Goal: Information Seeking & Learning: Compare options

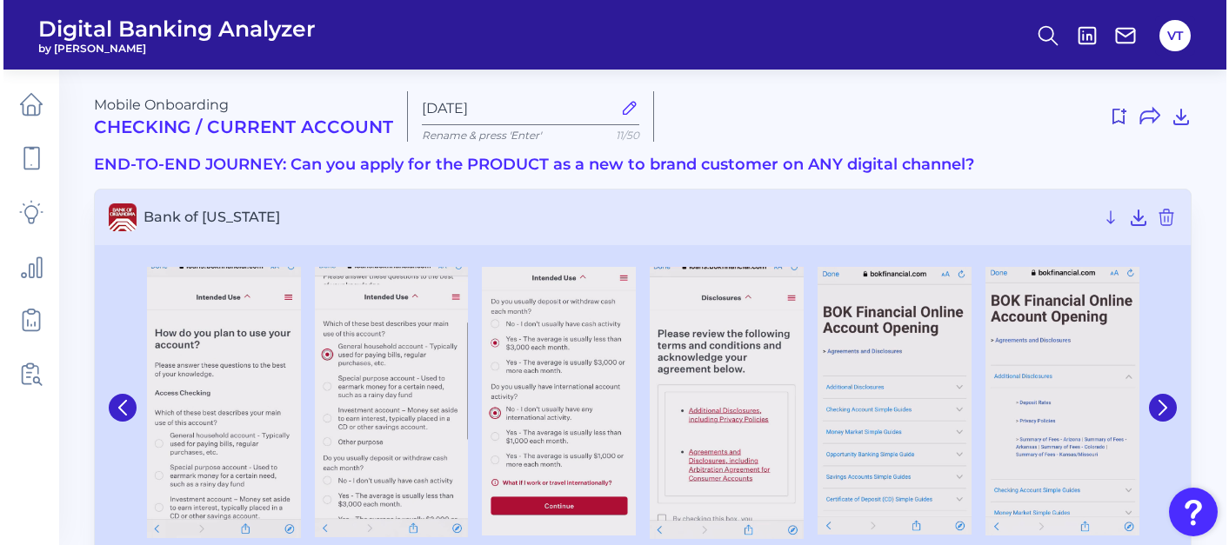
scroll to position [483, 0]
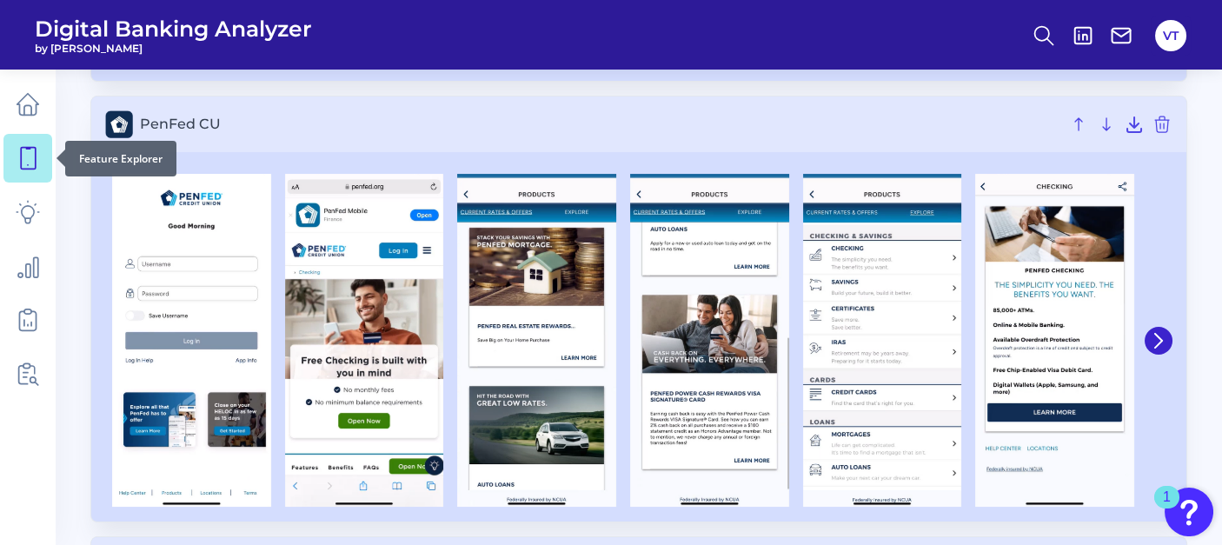
click at [25, 161] on icon at bounding box center [28, 158] width 24 height 24
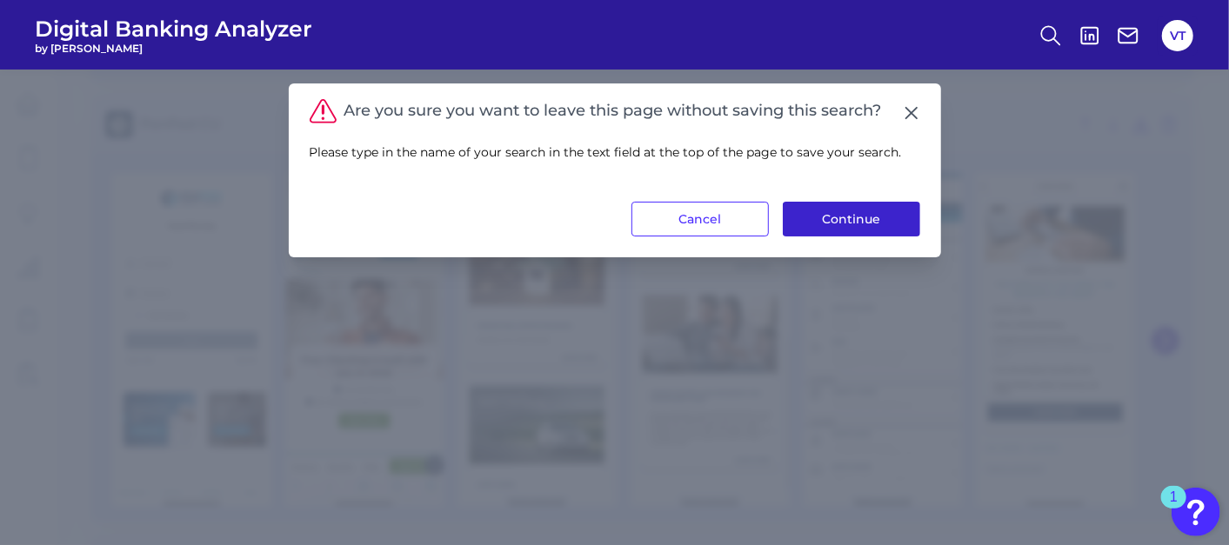
click at [827, 213] on button "Continue" at bounding box center [851, 219] width 137 height 35
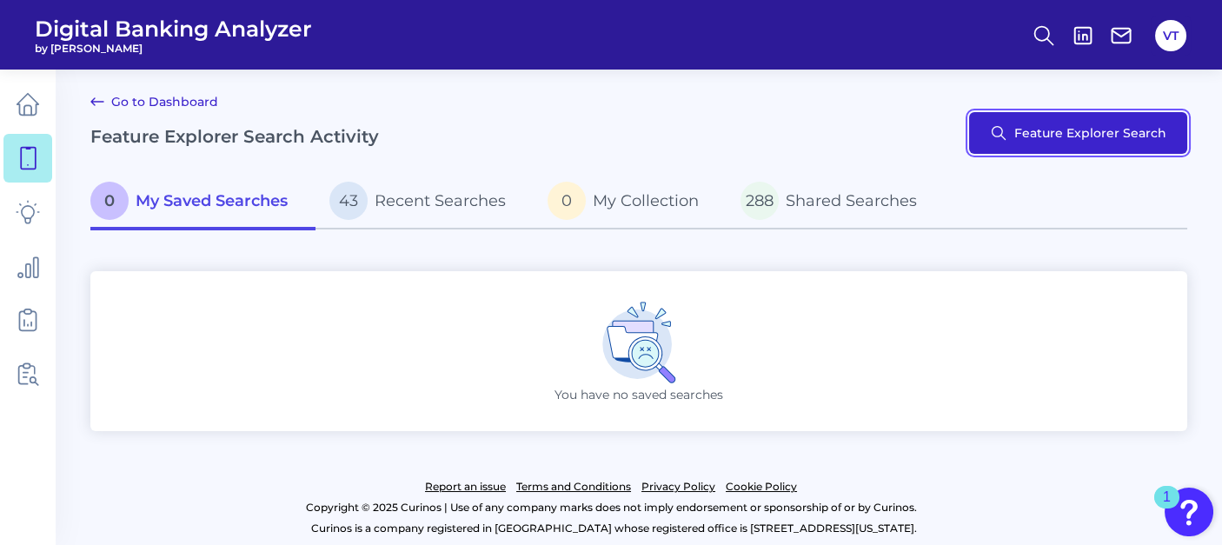
click at [1038, 134] on button "Feature Explorer Search" at bounding box center [1078, 133] width 218 height 42
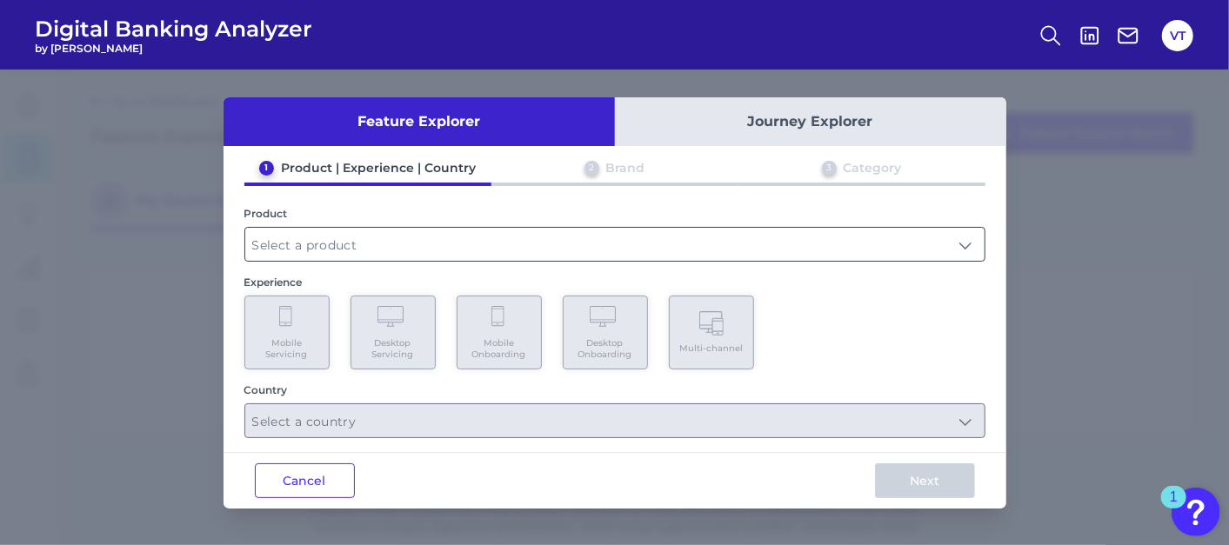
click at [395, 254] on input "text" at bounding box center [614, 244] width 739 height 33
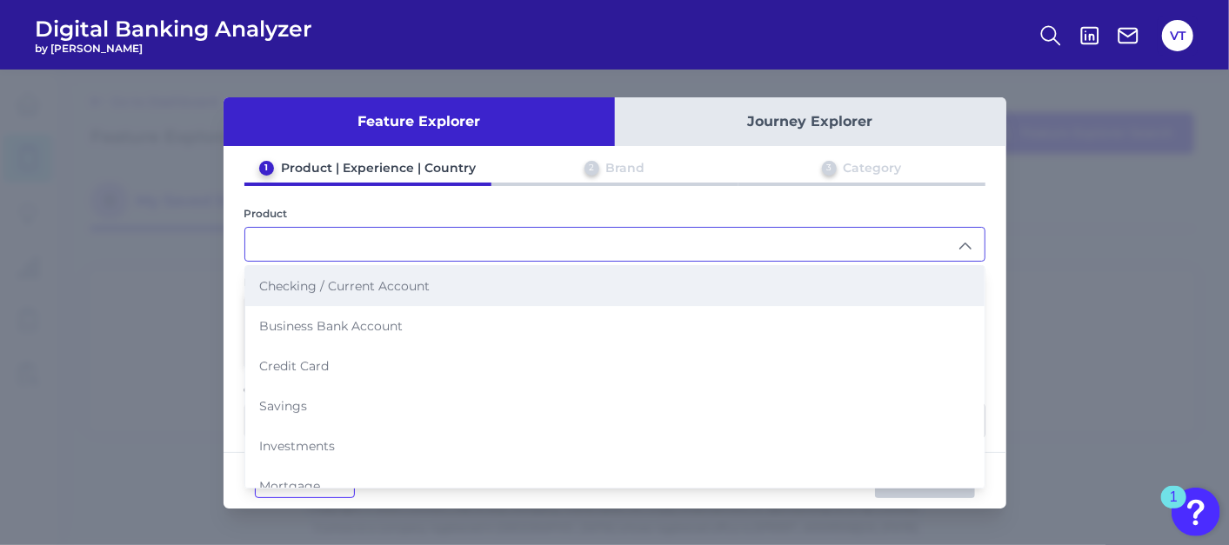
click at [381, 285] on span "Checking / Current Account" at bounding box center [344, 286] width 170 height 16
type input "Checking / Current Account"
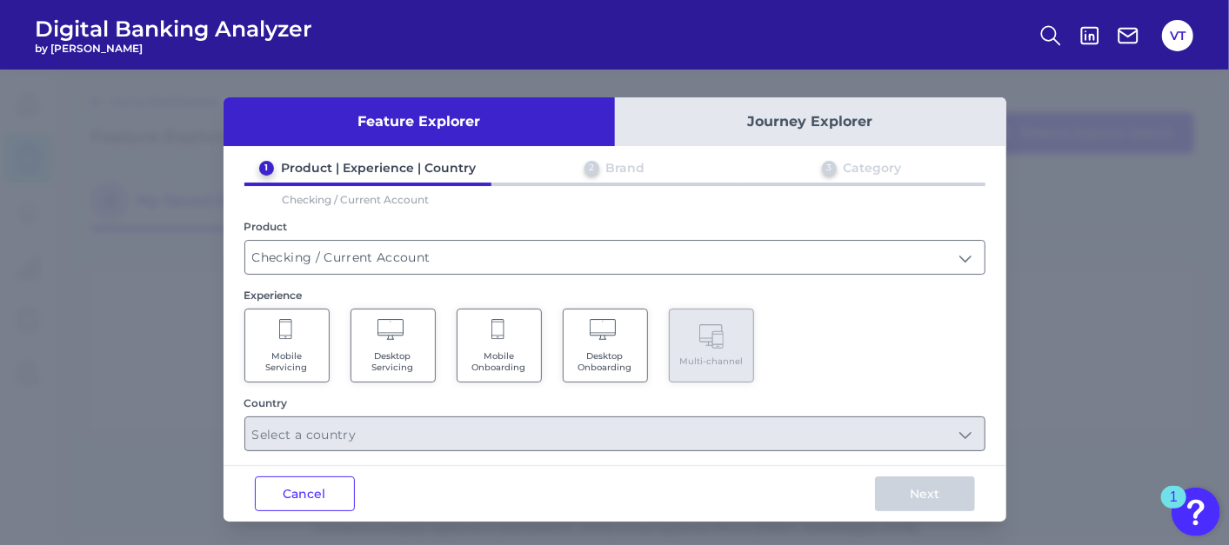
click at [481, 336] on Onboarding "Mobile Onboarding" at bounding box center [498, 346] width 85 height 74
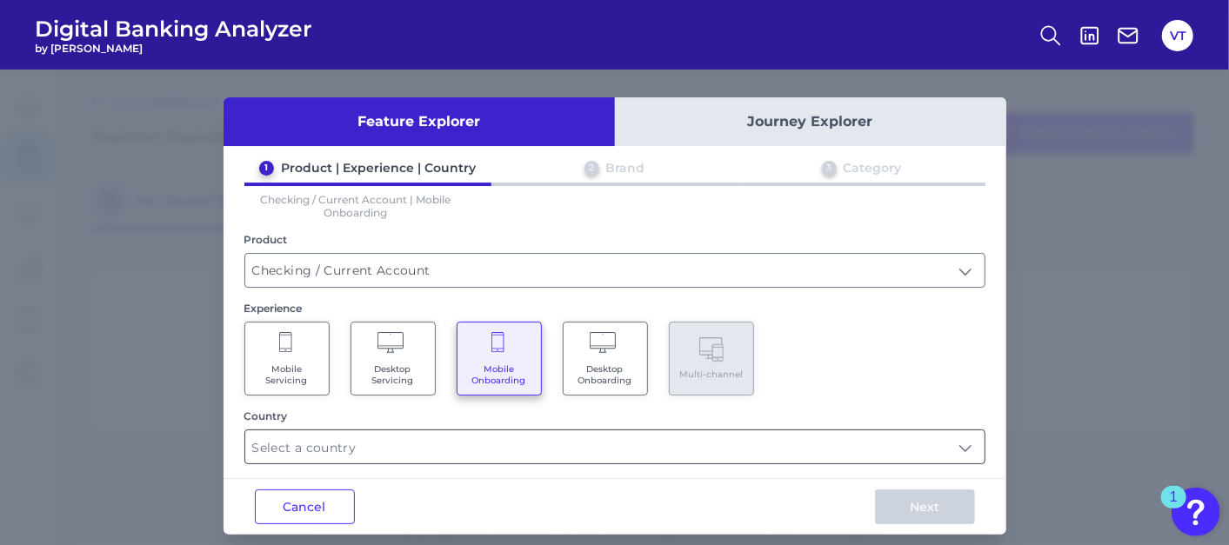
click at [507, 458] on input "text" at bounding box center [614, 446] width 739 height 33
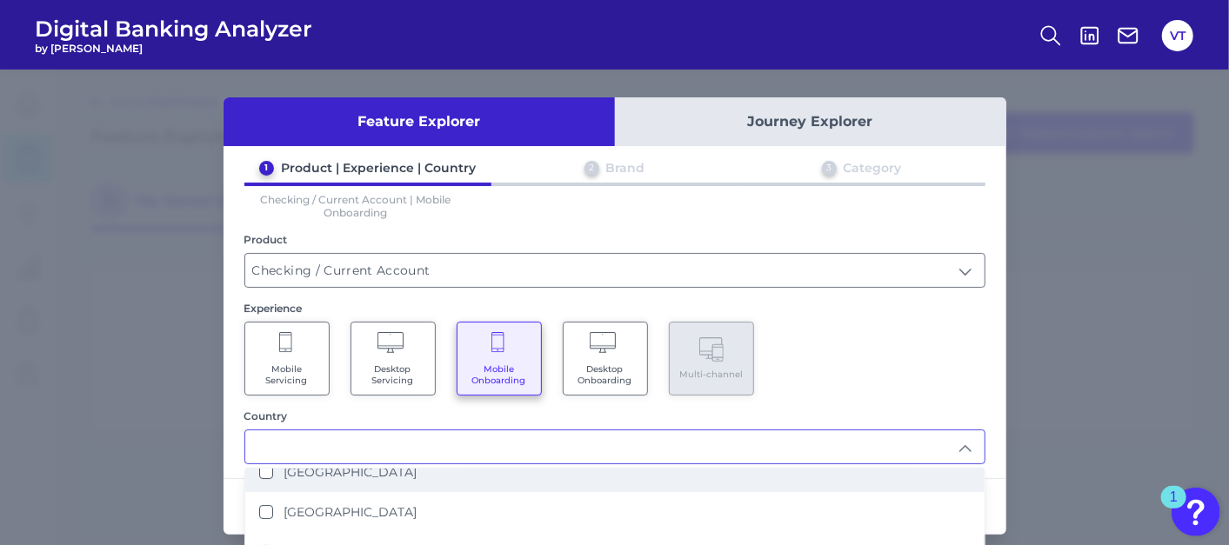
scroll to position [97, 0]
click at [468, 478] on li "United States" at bounding box center [614, 472] width 739 height 40
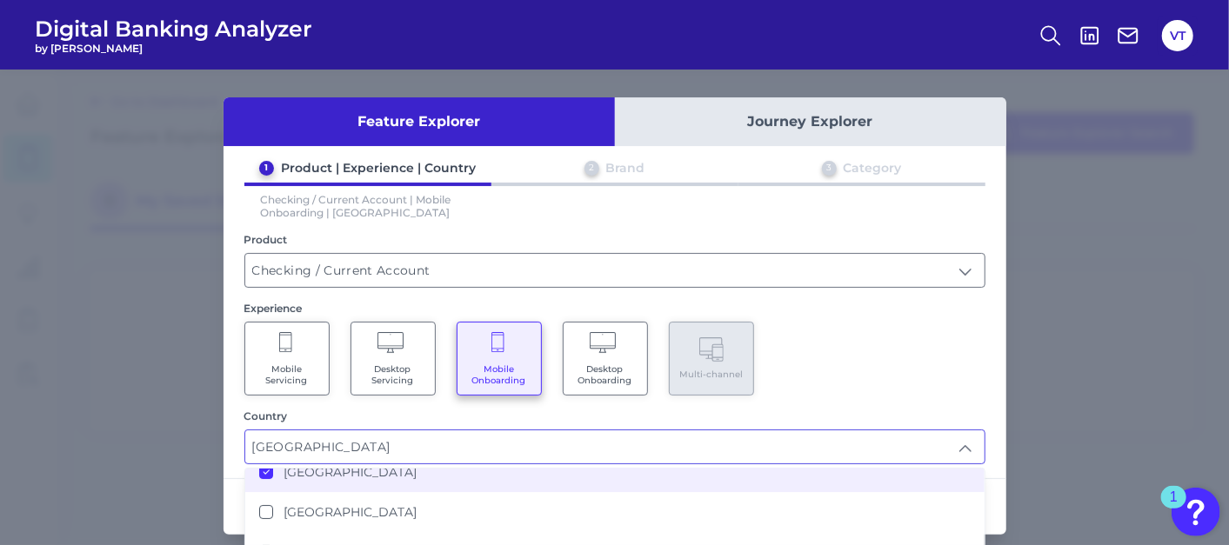
type input "United States"
click at [887, 404] on div "1 Product | Experience | Country 2 Brand 3 Category Checking / Current Account …" at bounding box center [614, 312] width 783 height 304
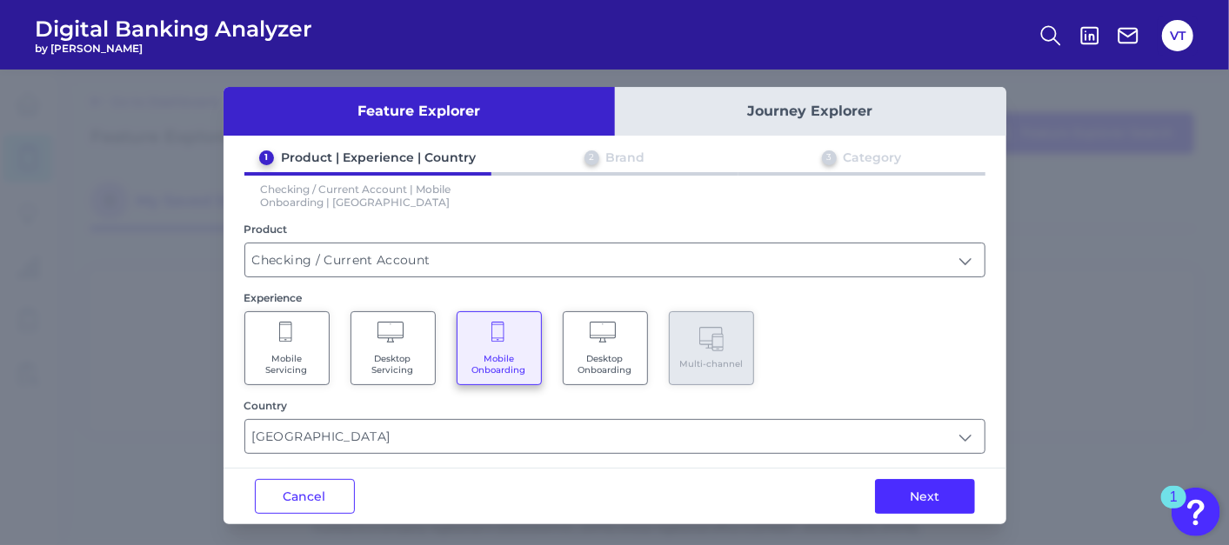
scroll to position [14, 0]
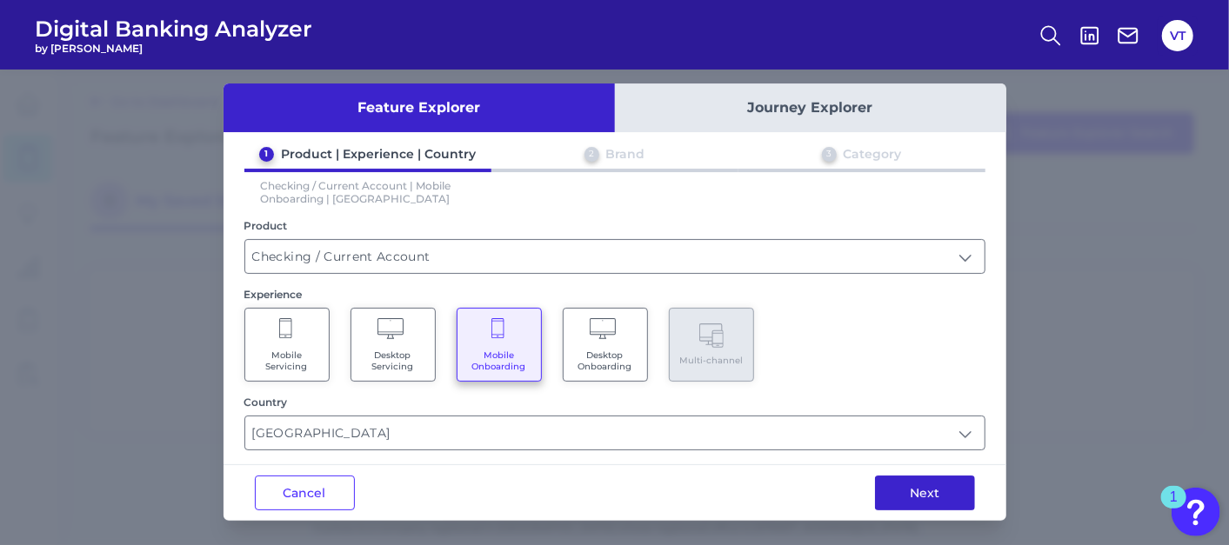
click at [919, 486] on button "Next" at bounding box center [925, 493] width 100 height 35
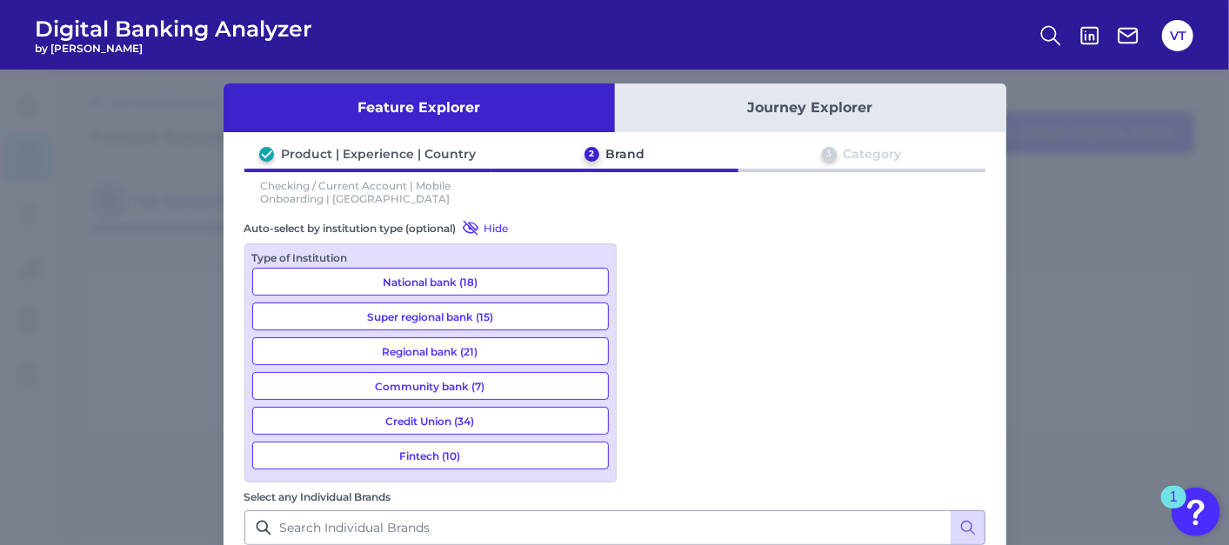
scroll to position [97, 0]
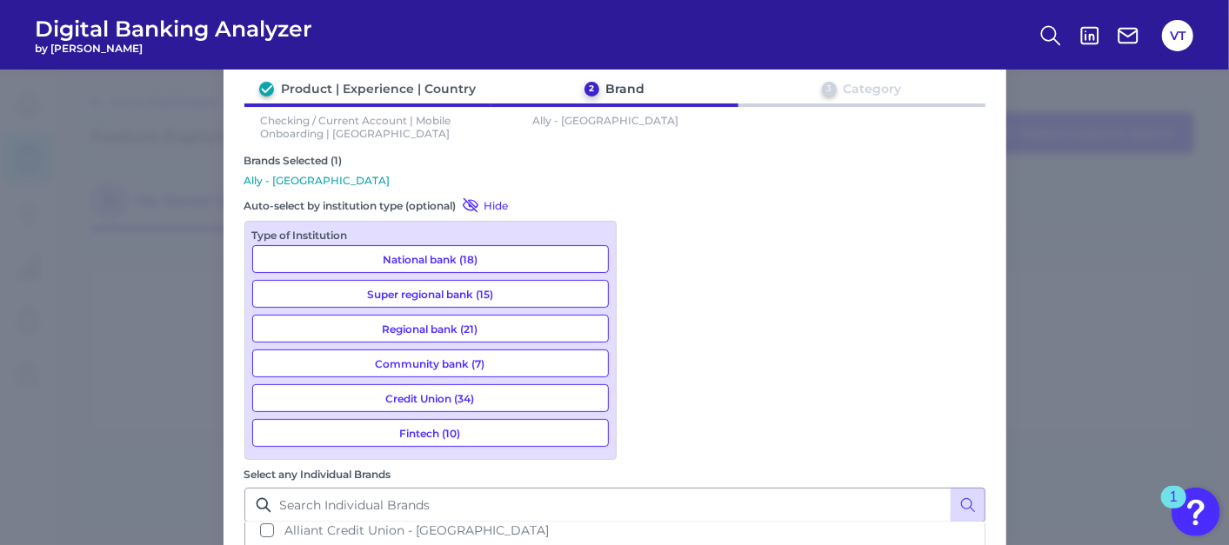
scroll to position [127, 0]
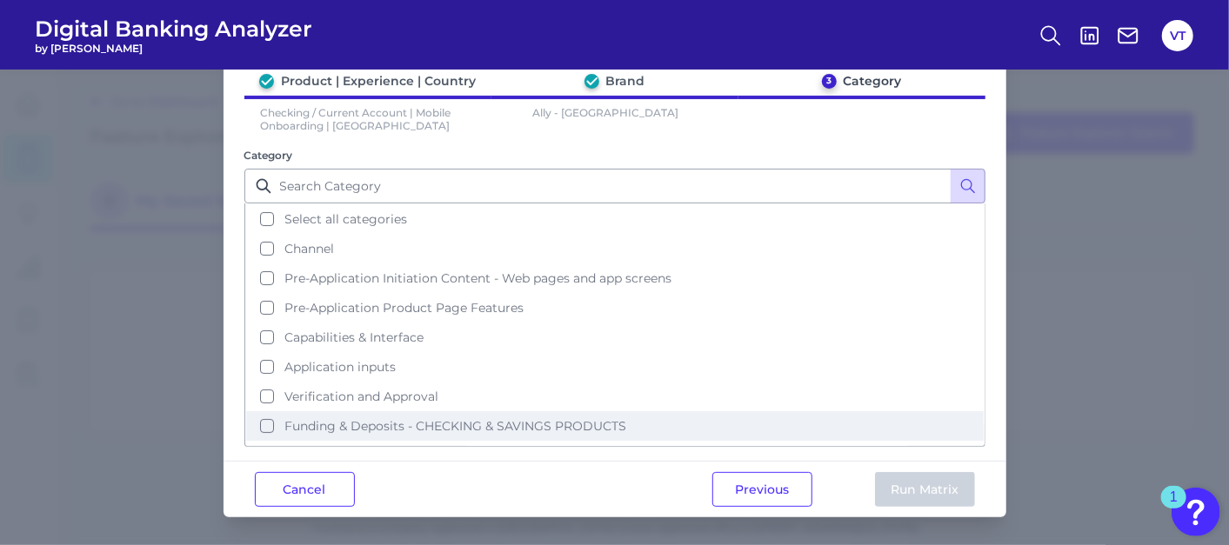
scroll to position [0, 0]
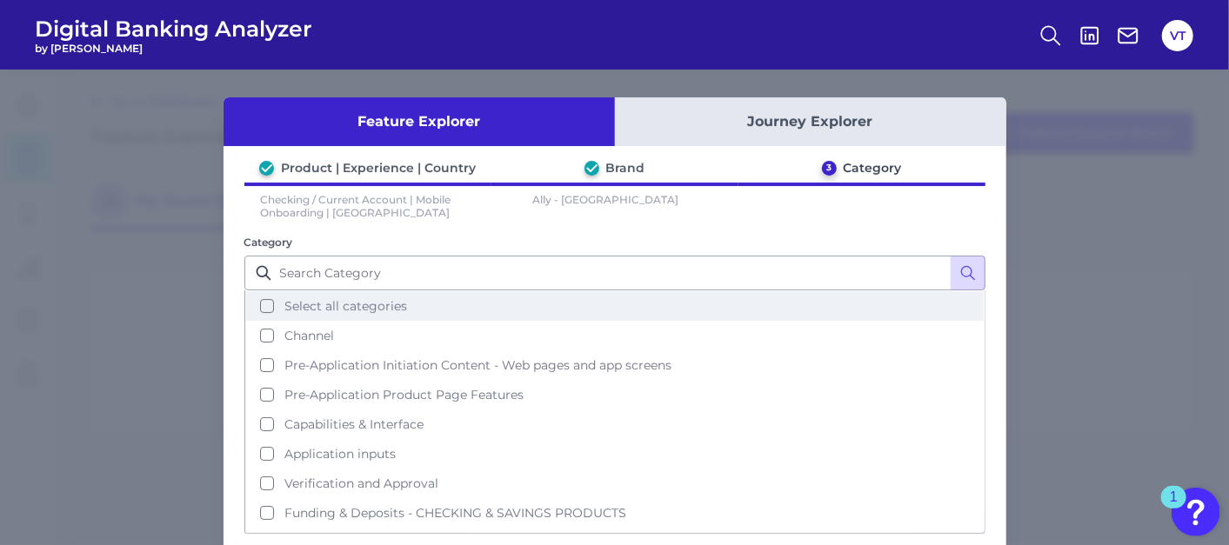
click at [383, 316] on button "Select all categories" at bounding box center [614, 306] width 737 height 30
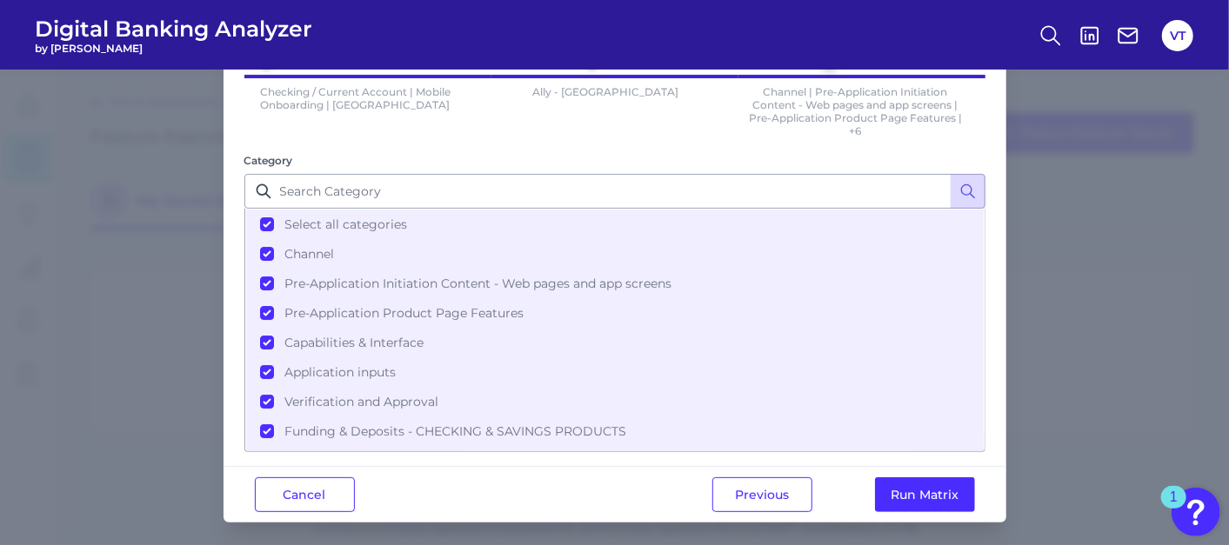
scroll to position [110, 0]
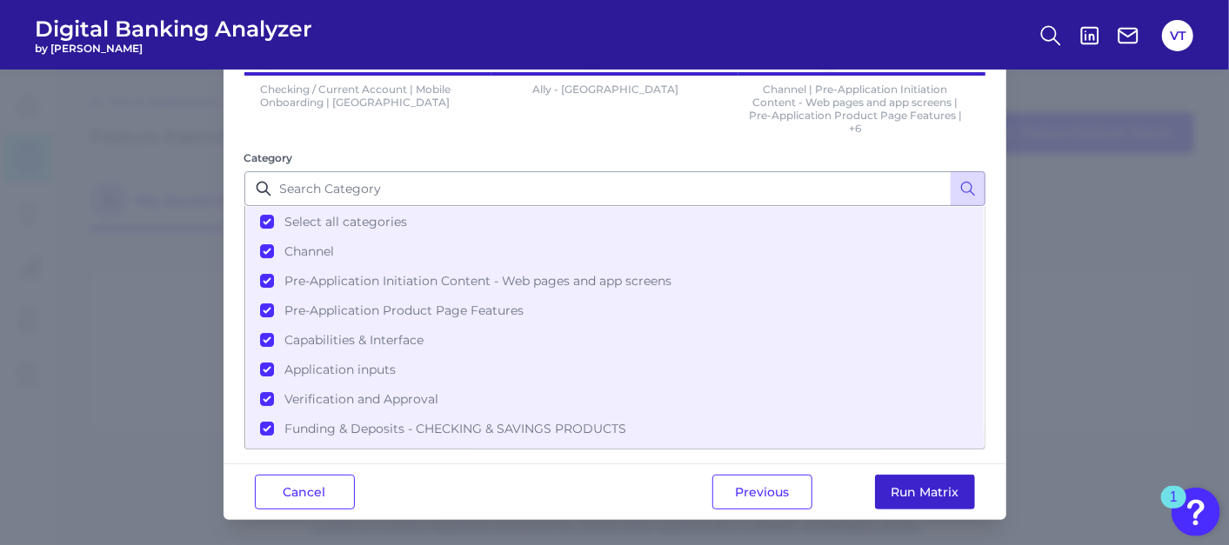
click at [929, 480] on button "Run Matrix" at bounding box center [925, 492] width 100 height 35
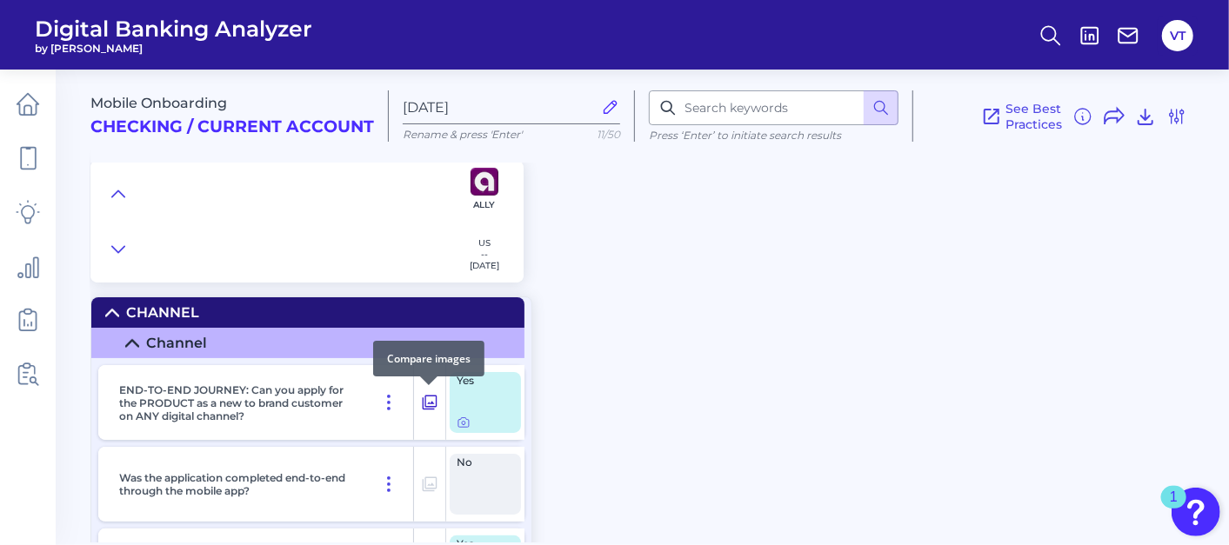
click at [423, 397] on icon at bounding box center [429, 402] width 17 height 21
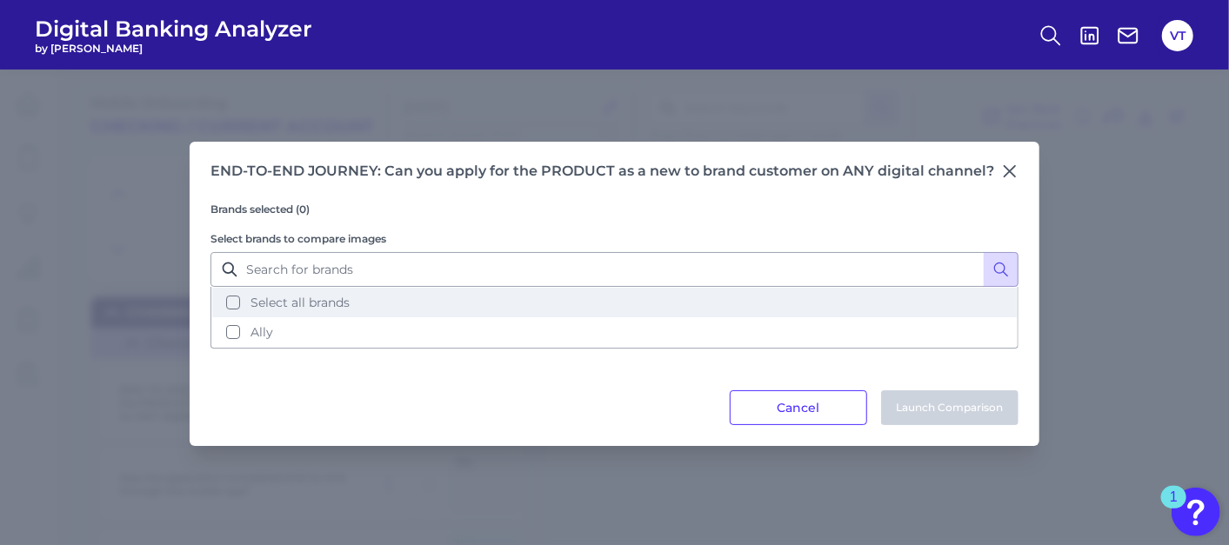
click at [269, 312] on button "Select all brands" at bounding box center [614, 303] width 804 height 30
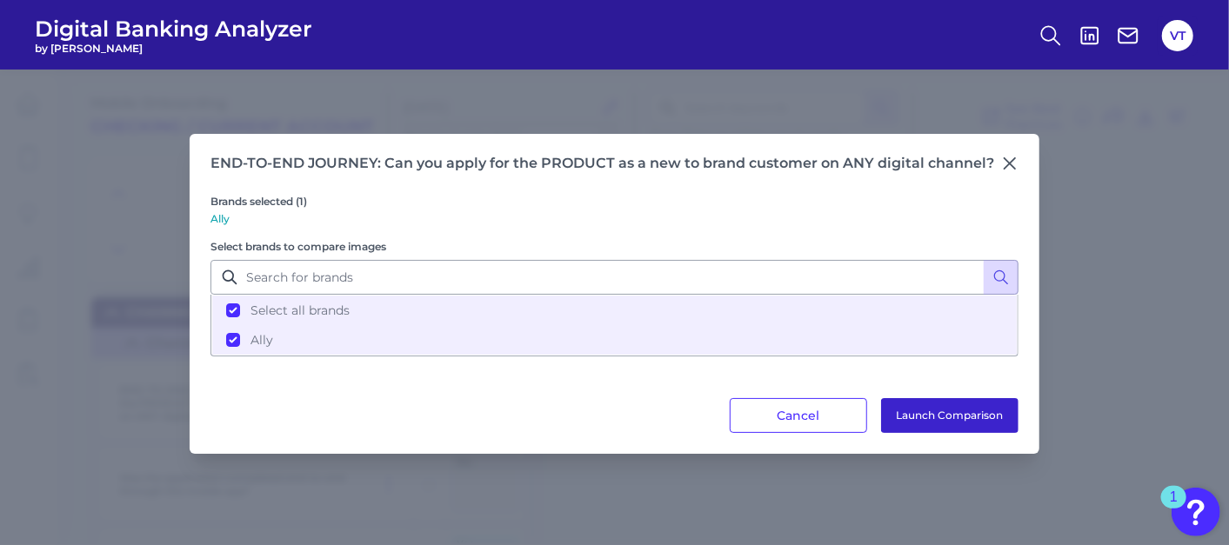
click at [939, 420] on button "Launch Comparison" at bounding box center [949, 415] width 137 height 35
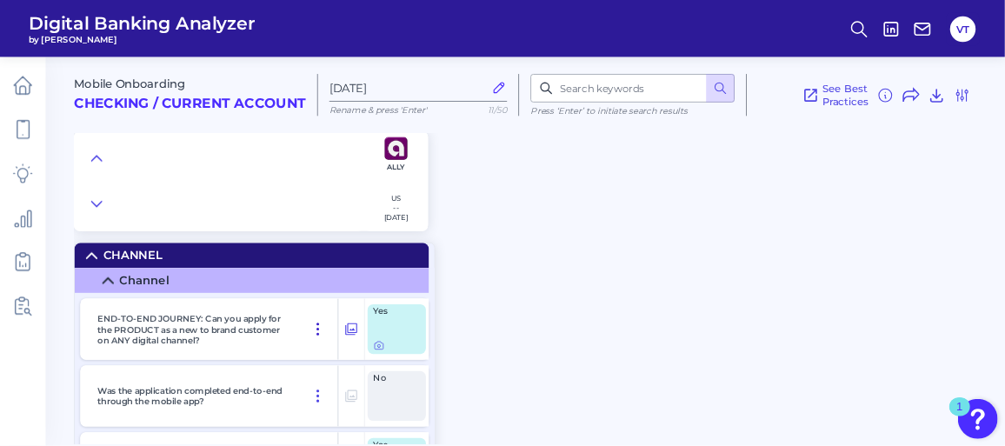
scroll to position [8960, 0]
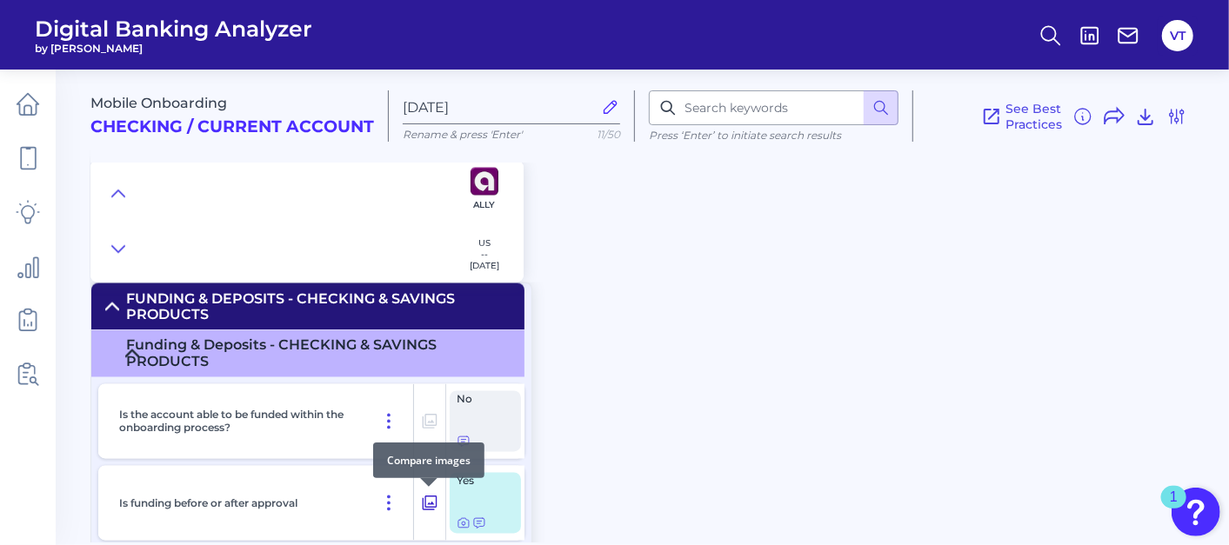
click at [436, 499] on icon at bounding box center [429, 503] width 17 height 21
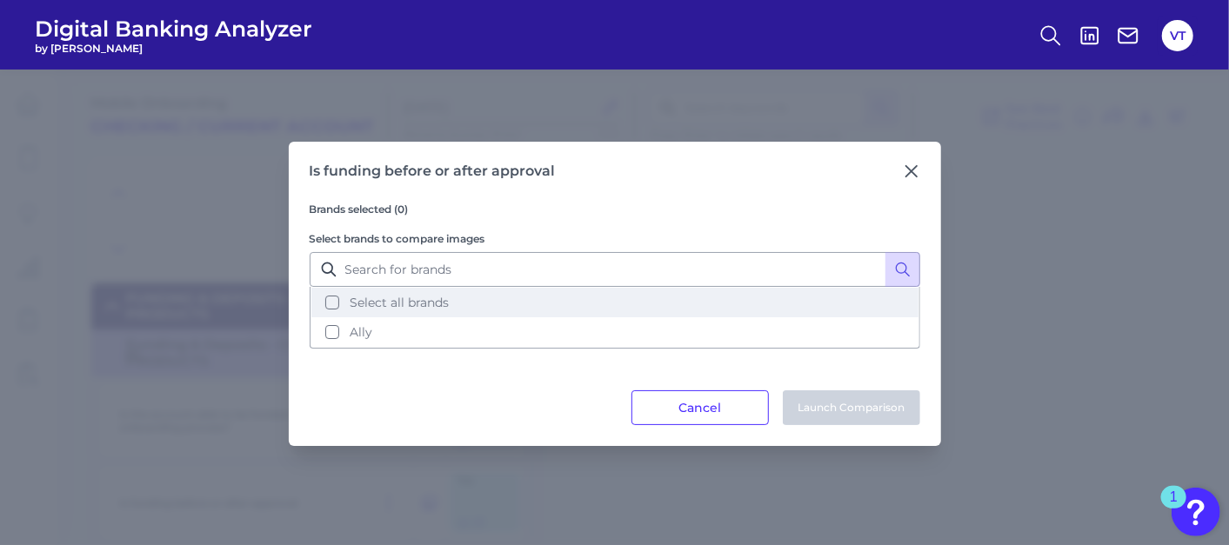
click at [437, 294] on button "Select all brands" at bounding box center [614, 303] width 607 height 30
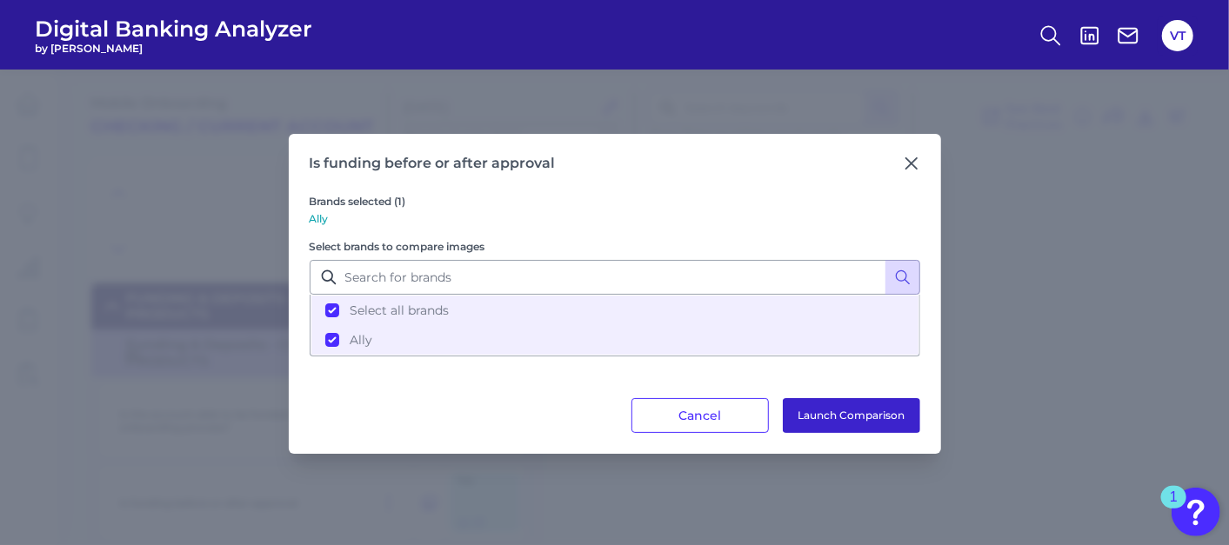
click at [802, 395] on div "Brands selected (1) Ally Select brands to compare images Select all brands Ally" at bounding box center [615, 285] width 610 height 226
click at [811, 407] on button "Launch Comparison" at bounding box center [851, 415] width 137 height 35
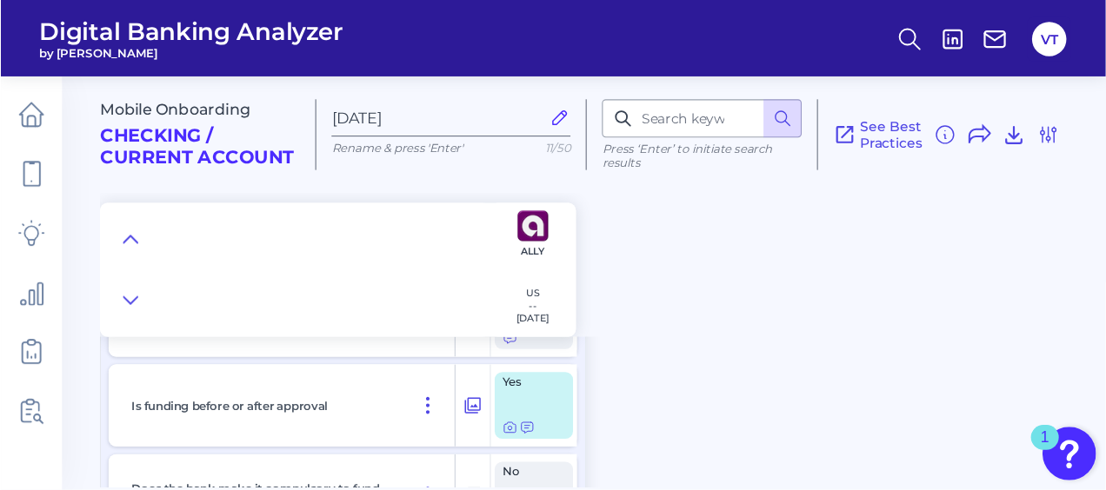
scroll to position [295, 0]
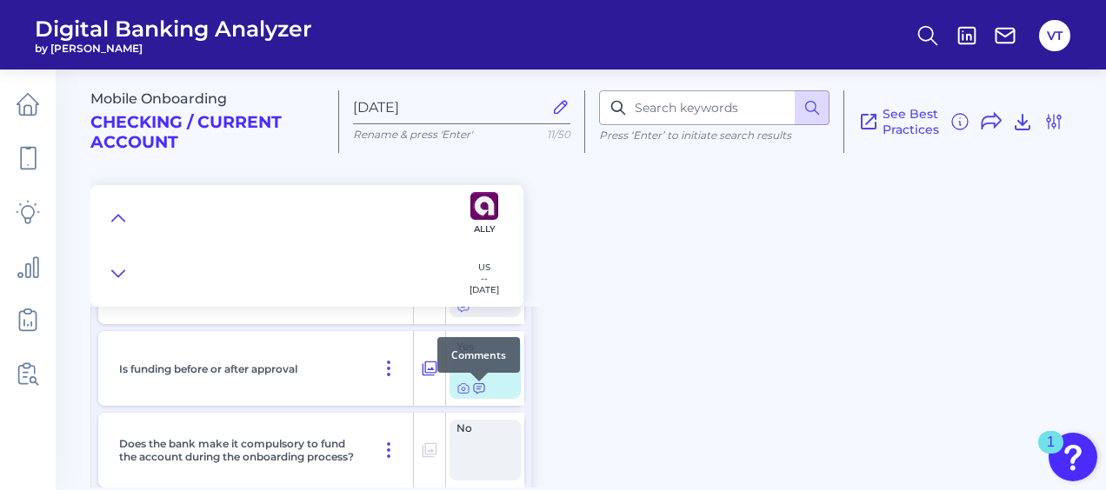
click at [478, 390] on icon at bounding box center [479, 389] width 14 height 14
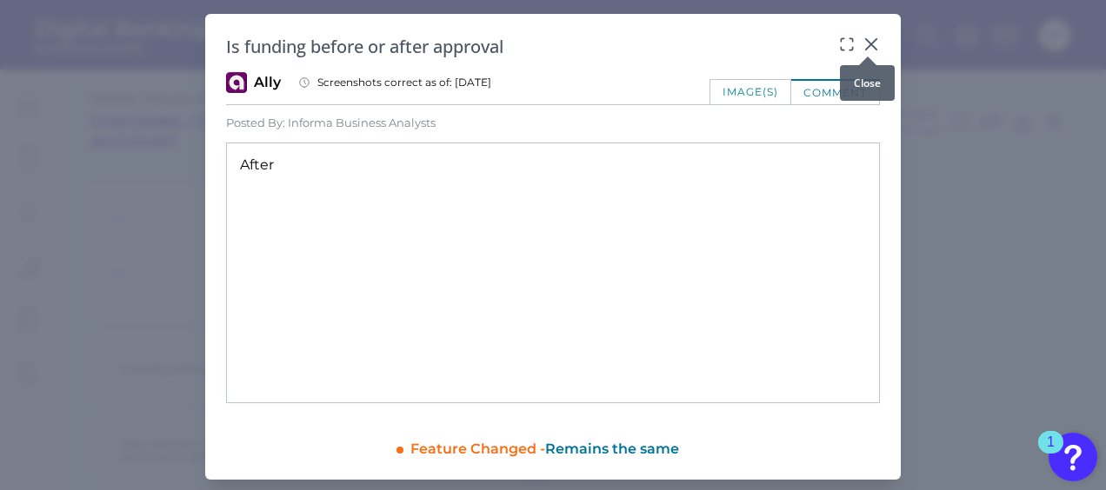
click at [866, 45] on icon at bounding box center [871, 44] width 10 height 10
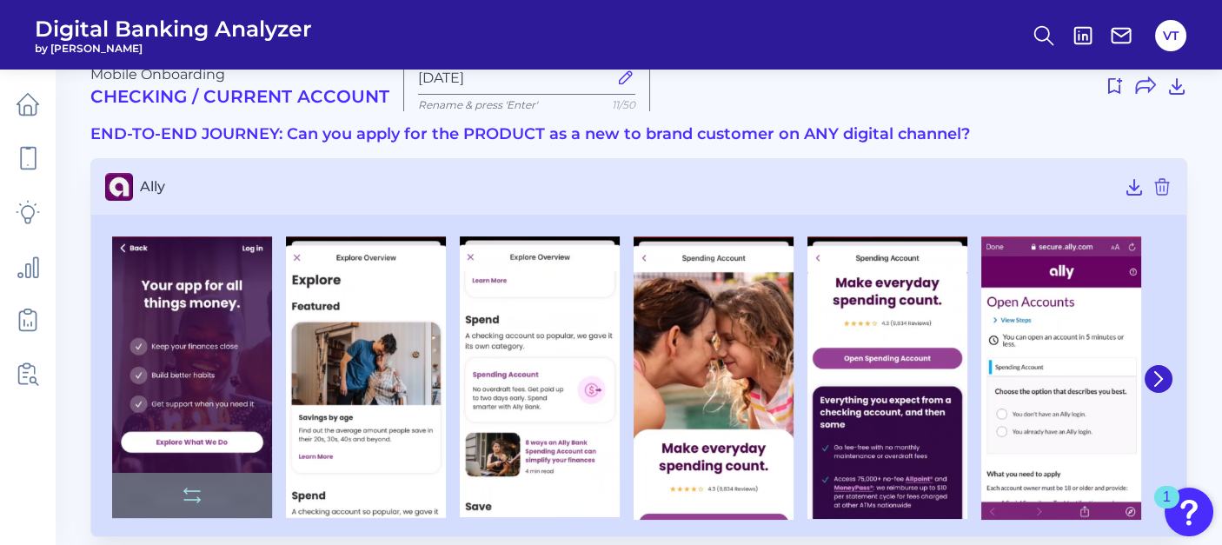
scroll to position [47, 0]
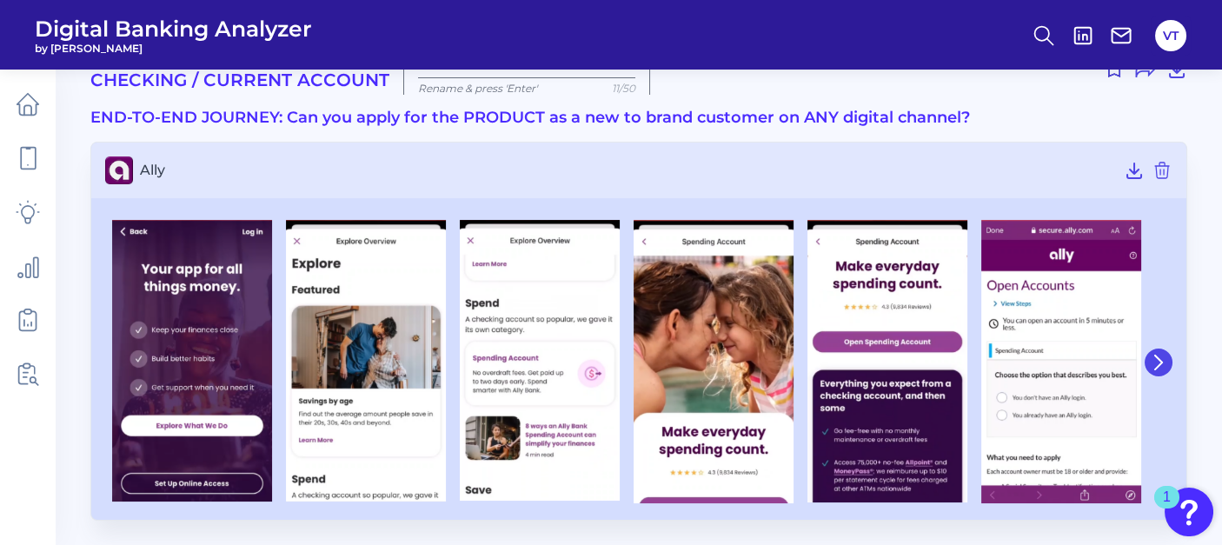
click at [1156, 360] on icon at bounding box center [1159, 363] width 16 height 16
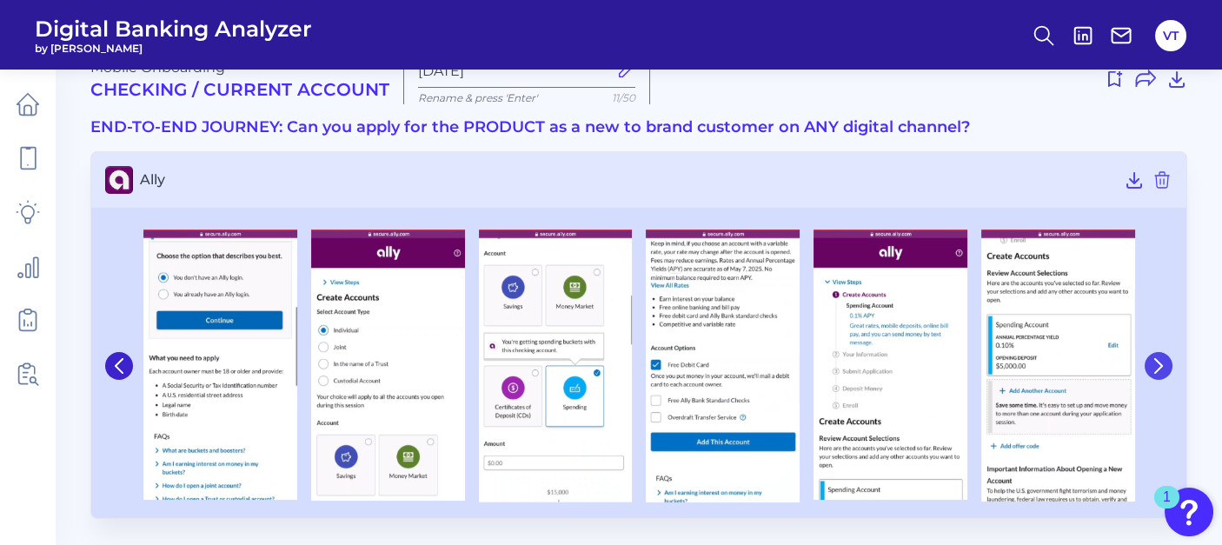
scroll to position [37, 0]
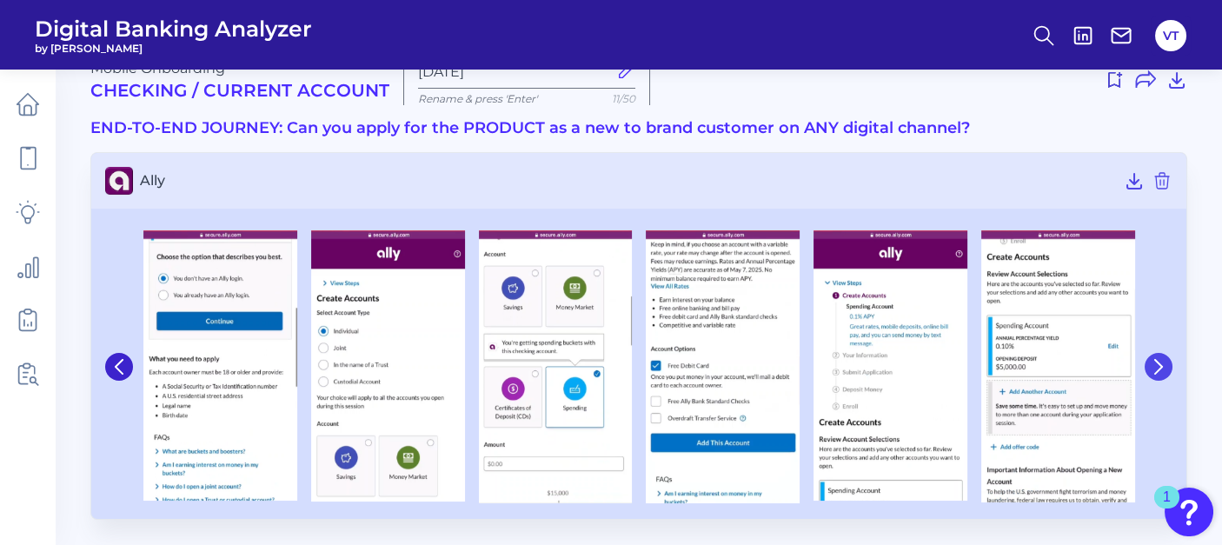
click at [1156, 360] on icon at bounding box center [1159, 367] width 7 height 14
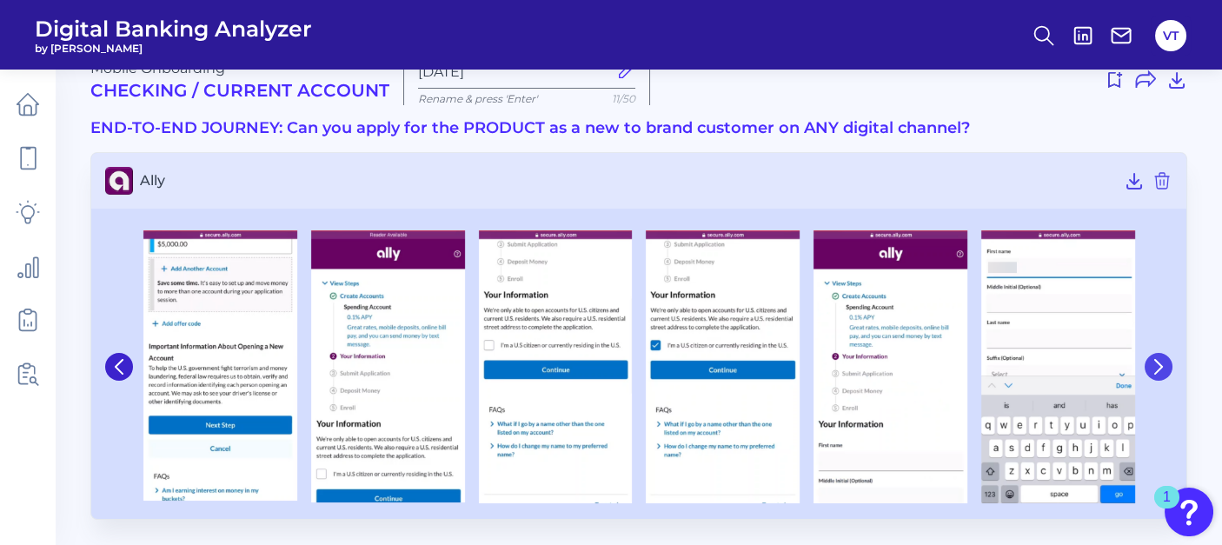
click at [1157, 360] on icon at bounding box center [1159, 367] width 7 height 14
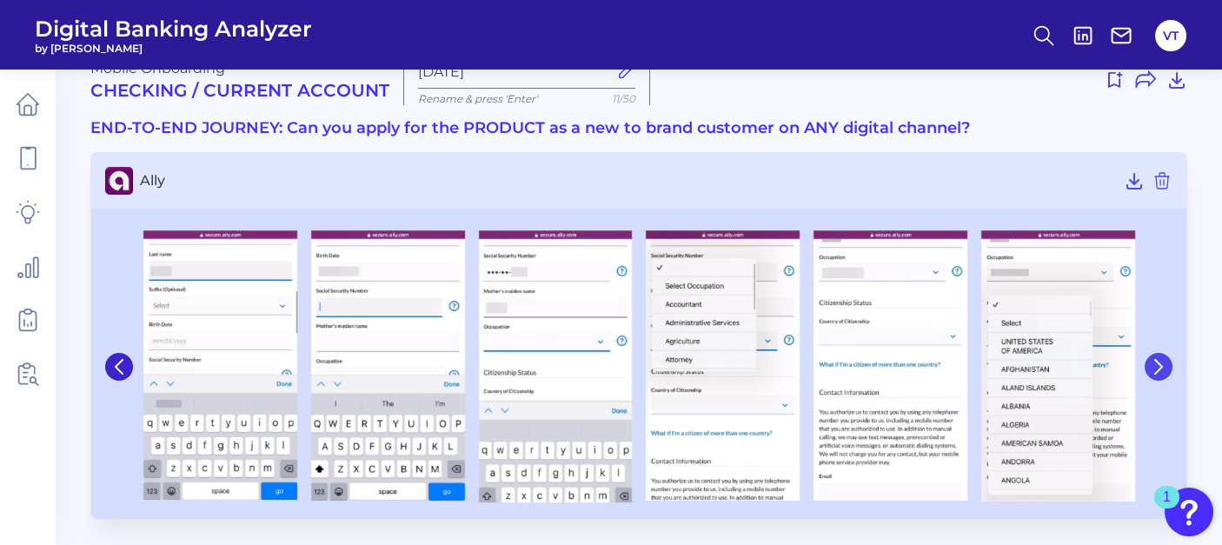
click at [1157, 360] on icon at bounding box center [1159, 367] width 7 height 14
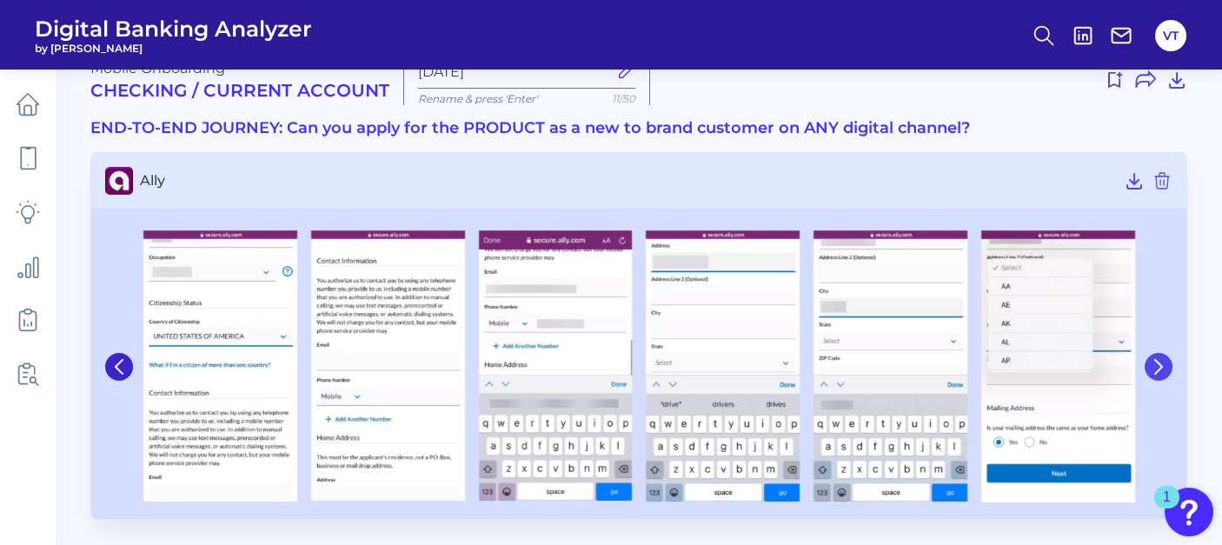
click at [1157, 360] on icon at bounding box center [1159, 367] width 7 height 14
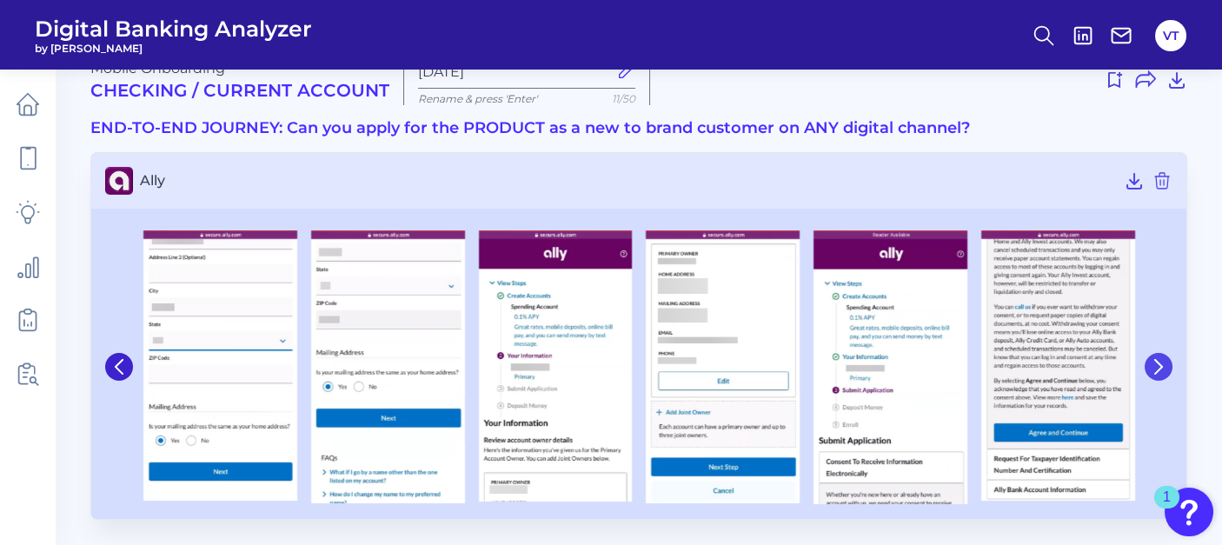
click at [1157, 360] on icon at bounding box center [1159, 367] width 7 height 14
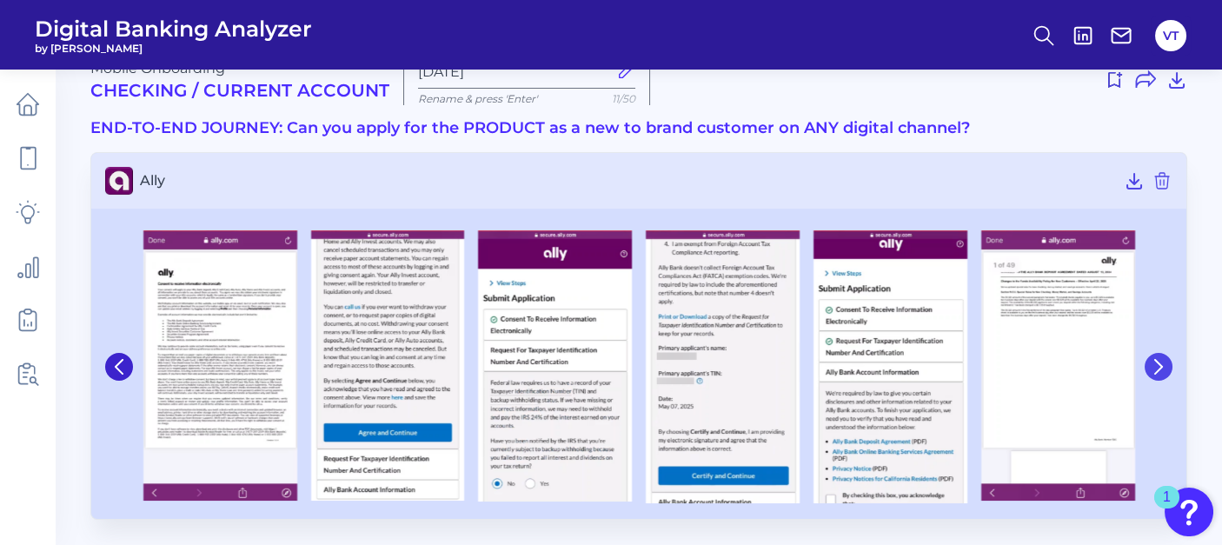
click at [1157, 360] on icon at bounding box center [1159, 367] width 7 height 14
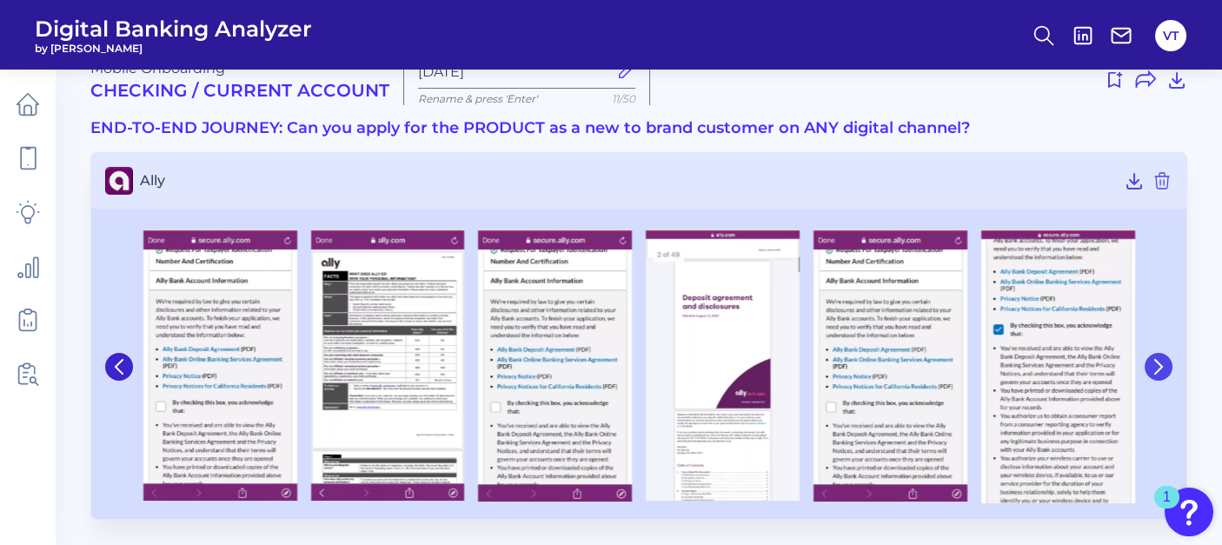
click at [1157, 360] on icon at bounding box center [1159, 367] width 7 height 14
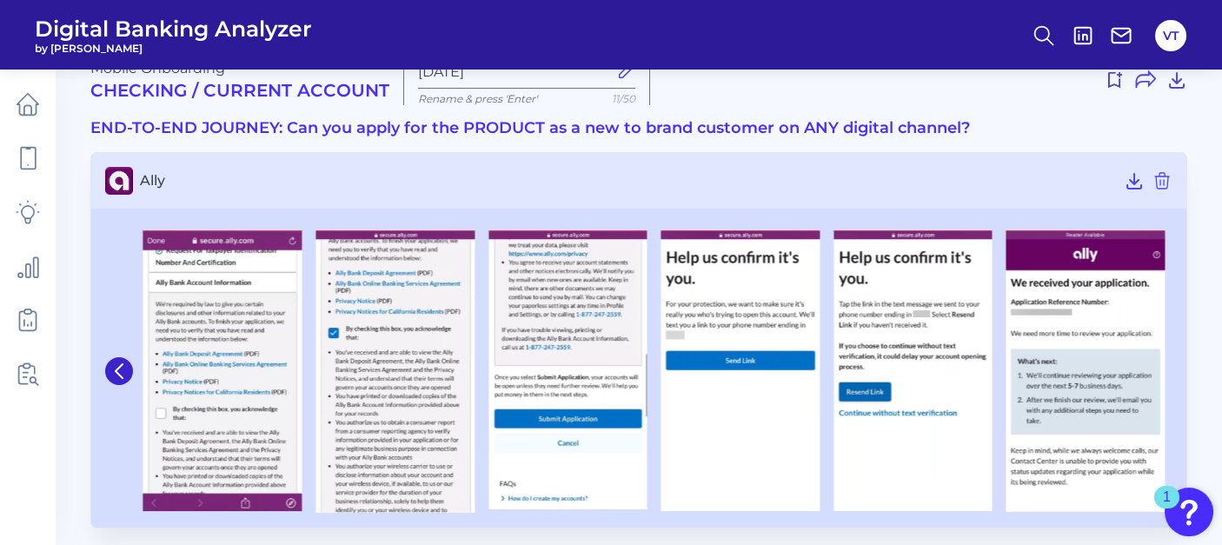
click at [1157, 360] on img at bounding box center [1086, 371] width 159 height 282
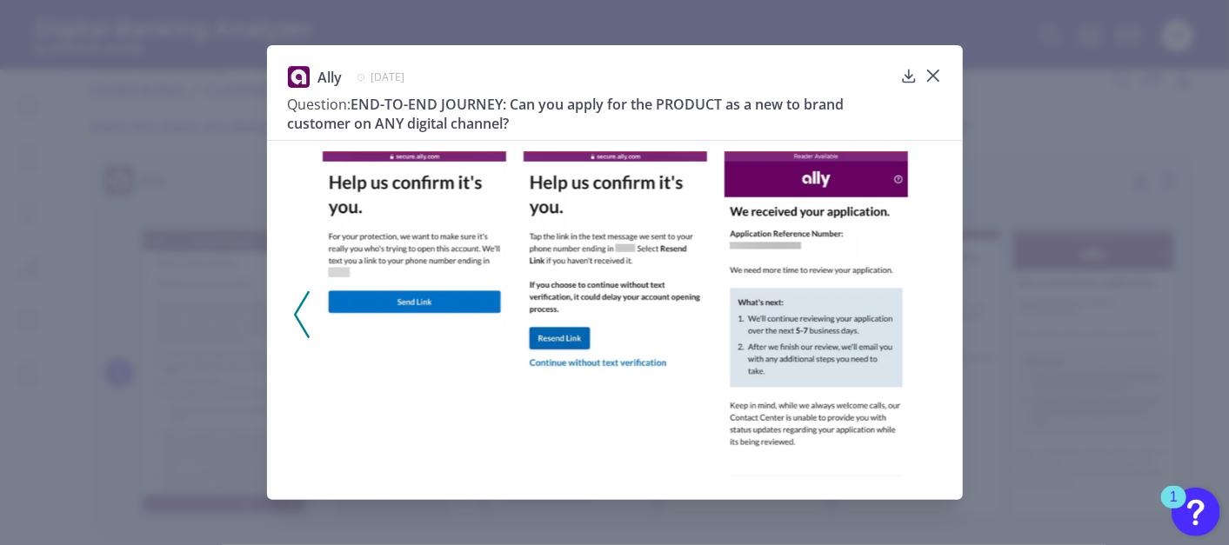
click at [308, 313] on icon at bounding box center [302, 314] width 16 height 47
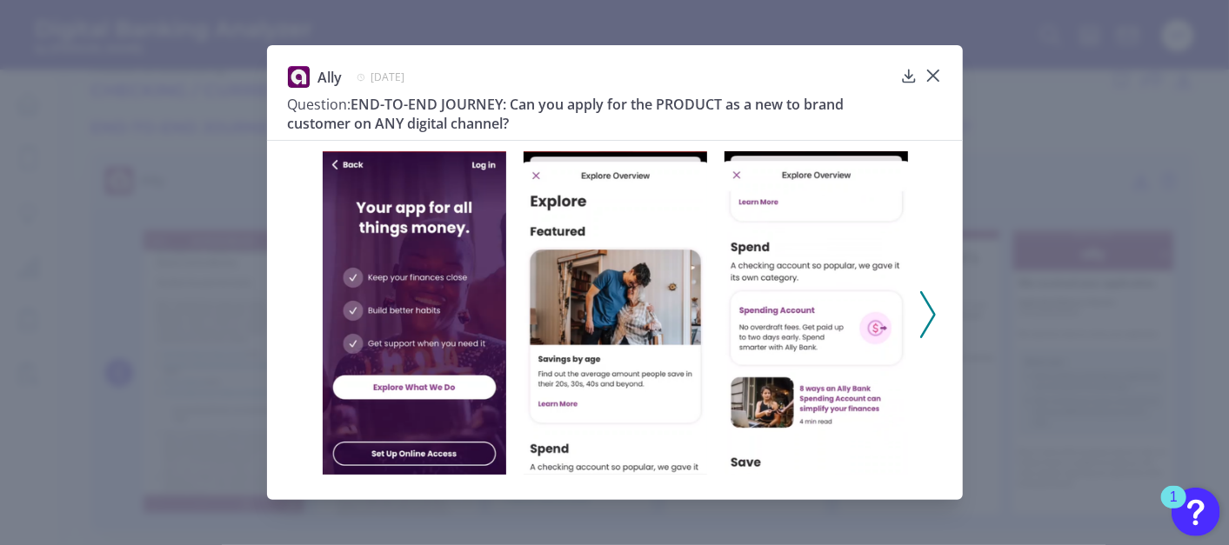
click at [933, 318] on icon at bounding box center [928, 314] width 16 height 47
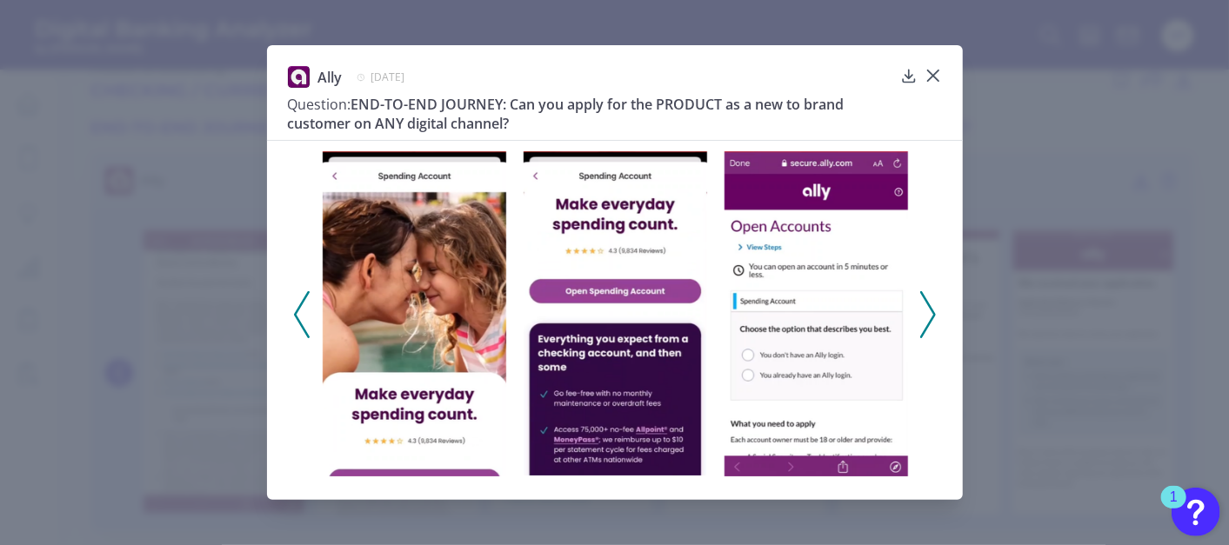
click at [929, 315] on icon at bounding box center [928, 314] width 16 height 47
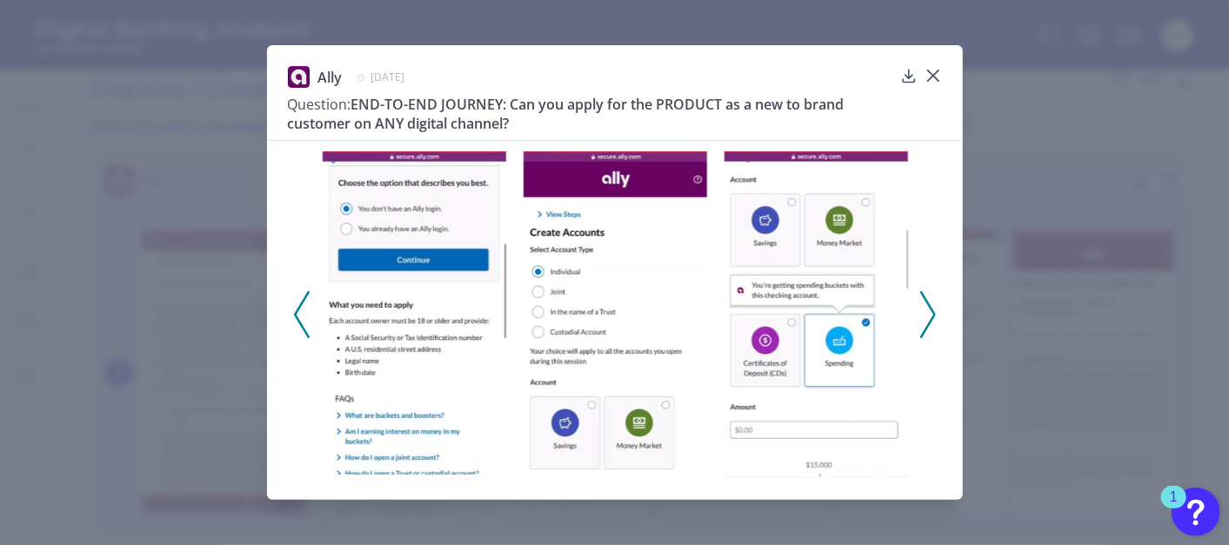
click at [929, 315] on icon at bounding box center [928, 314] width 16 height 47
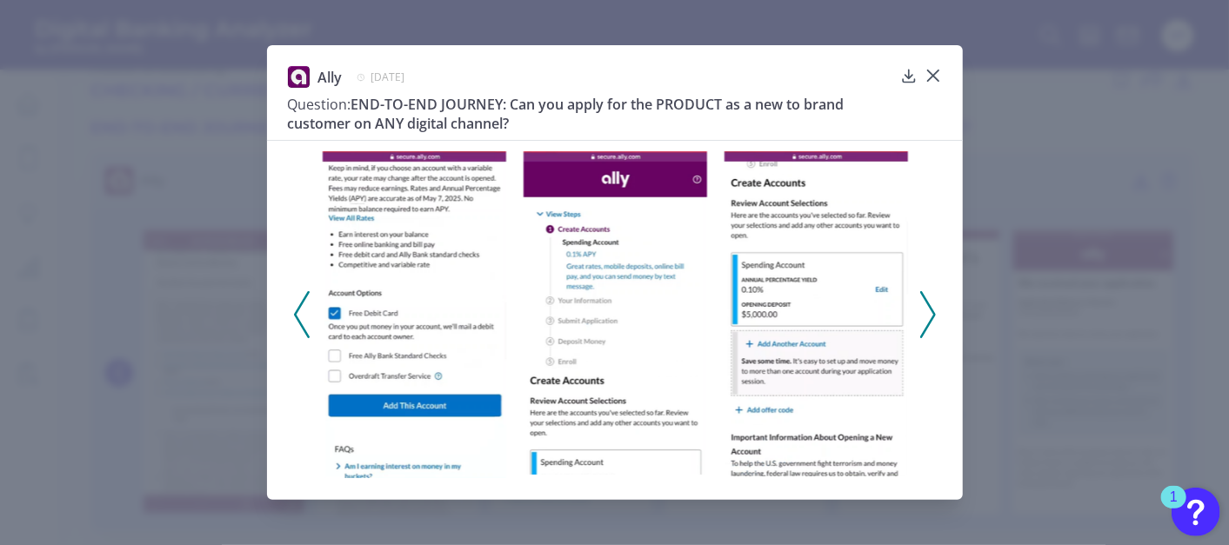
click at [929, 315] on icon at bounding box center [928, 314] width 16 height 47
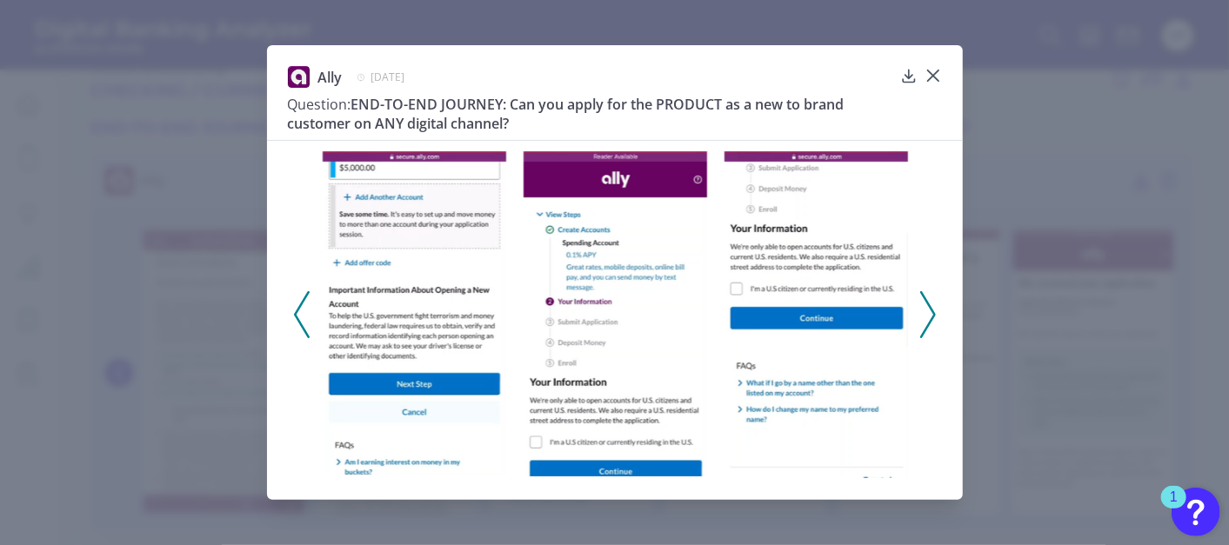
click at [929, 315] on icon at bounding box center [928, 314] width 16 height 47
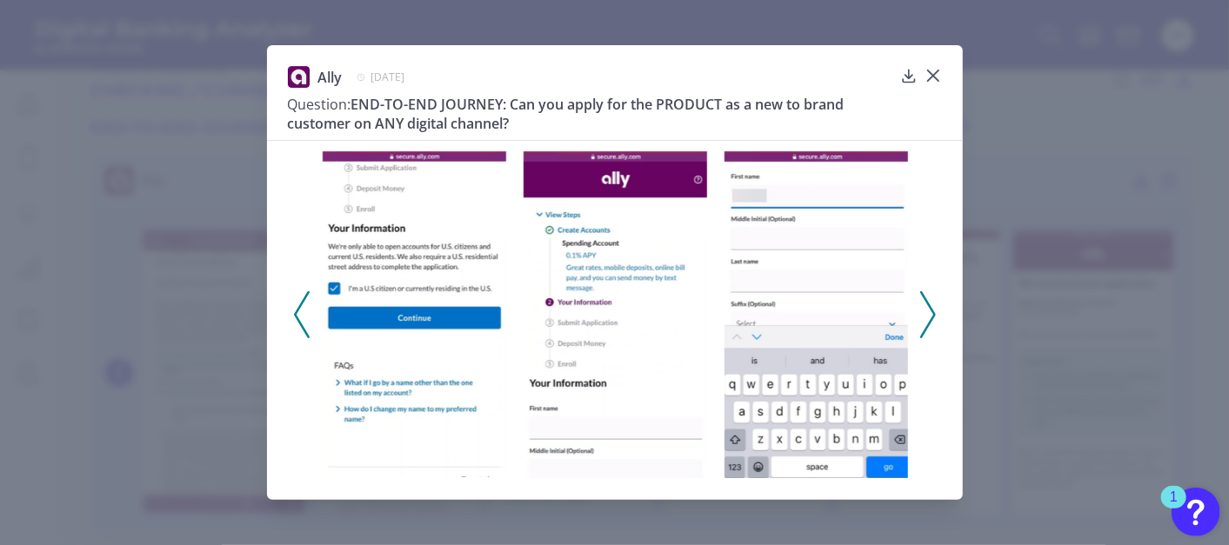
click at [929, 315] on icon at bounding box center [928, 314] width 16 height 47
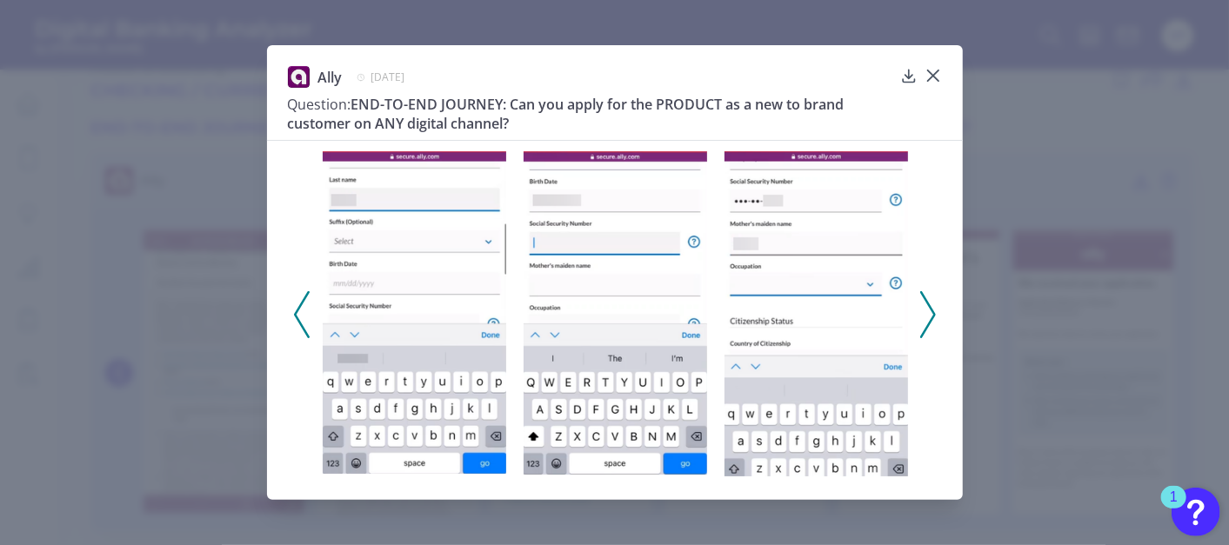
click at [929, 315] on icon at bounding box center [928, 314] width 16 height 47
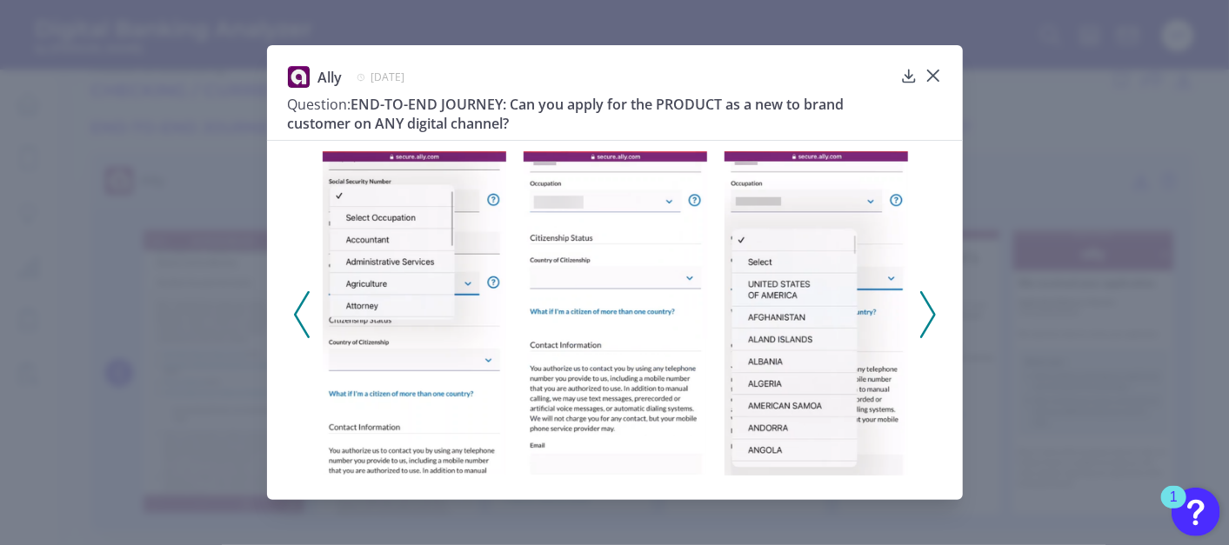
click at [929, 315] on icon at bounding box center [928, 314] width 16 height 47
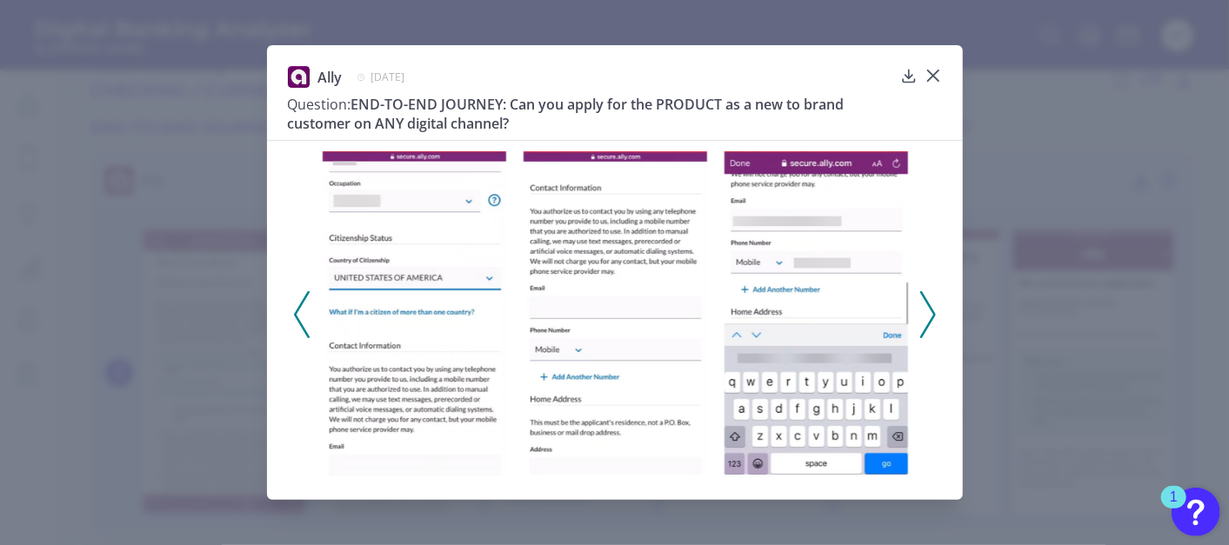
click at [929, 315] on icon at bounding box center [928, 314] width 16 height 47
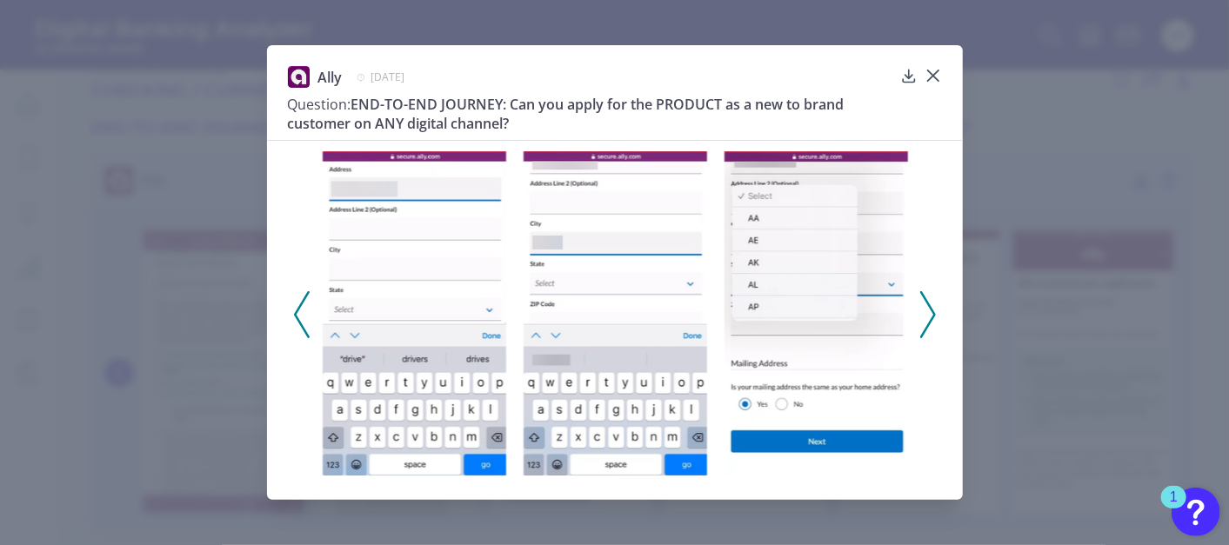
click at [929, 315] on icon at bounding box center [928, 314] width 16 height 47
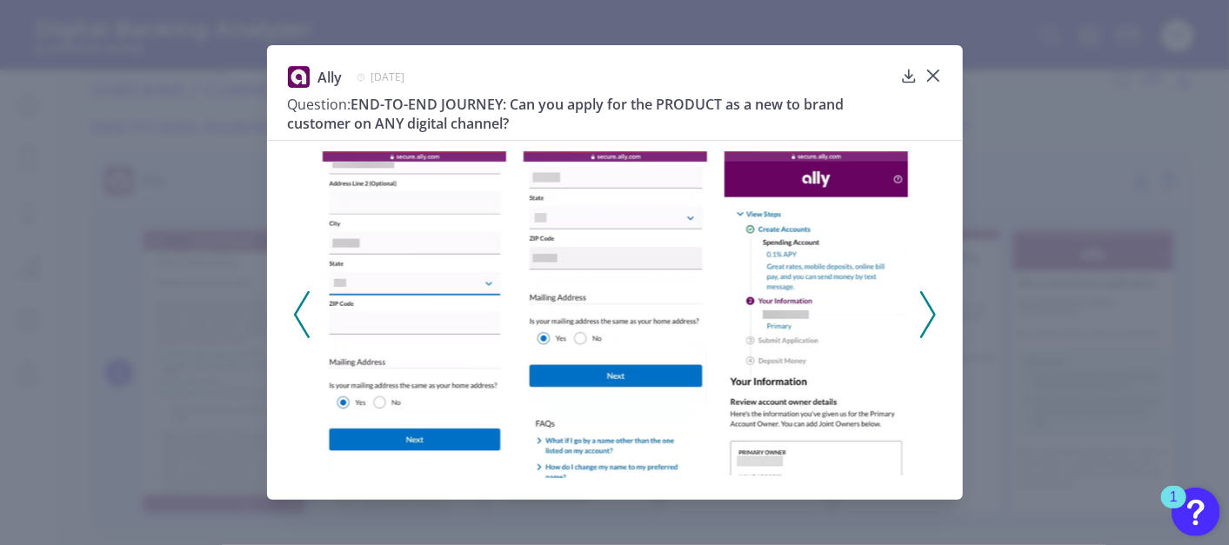
click at [929, 315] on icon at bounding box center [928, 314] width 16 height 47
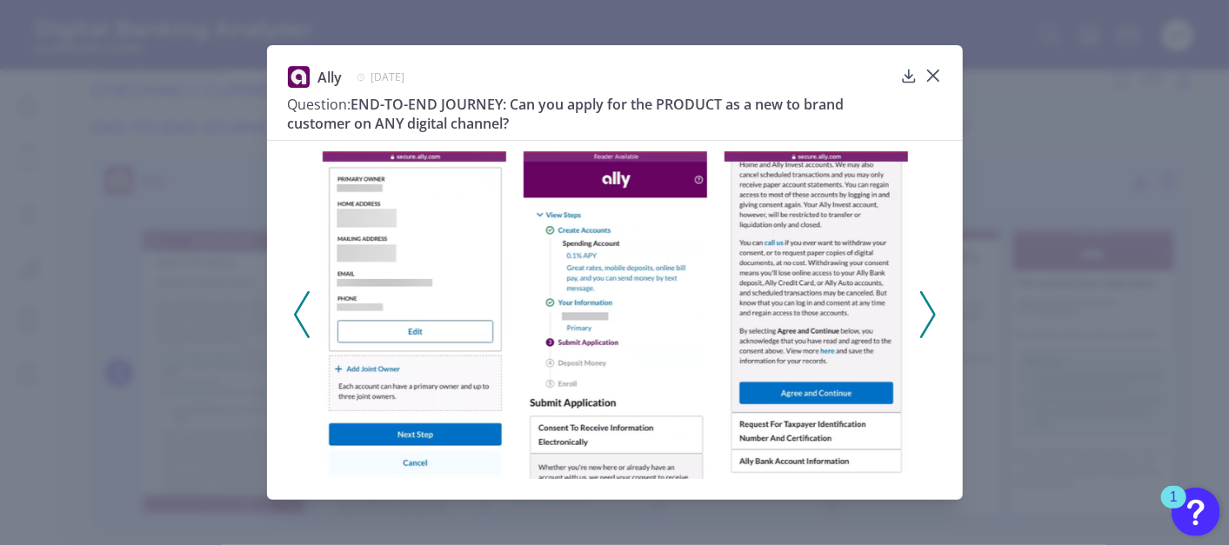
click at [929, 315] on icon at bounding box center [928, 314] width 16 height 47
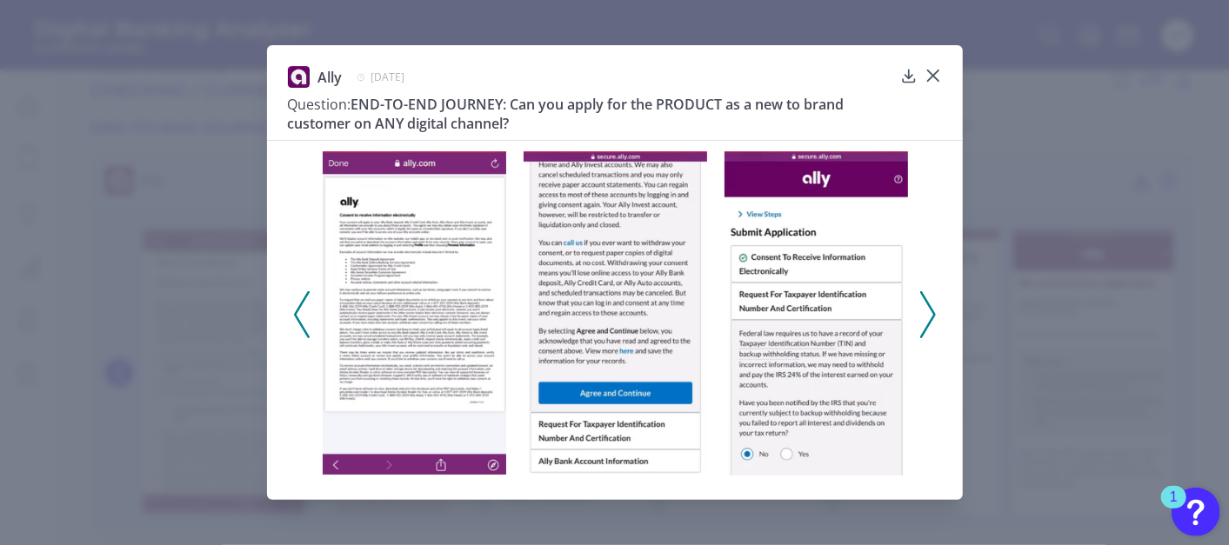
click at [929, 315] on icon at bounding box center [928, 314] width 16 height 47
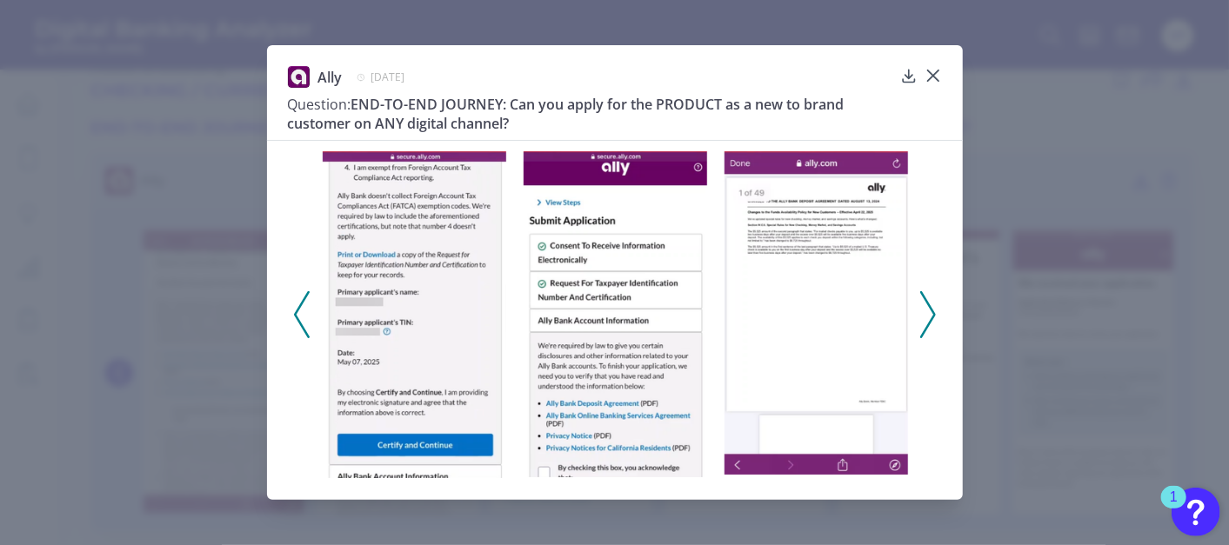
click at [929, 315] on icon at bounding box center [928, 314] width 16 height 47
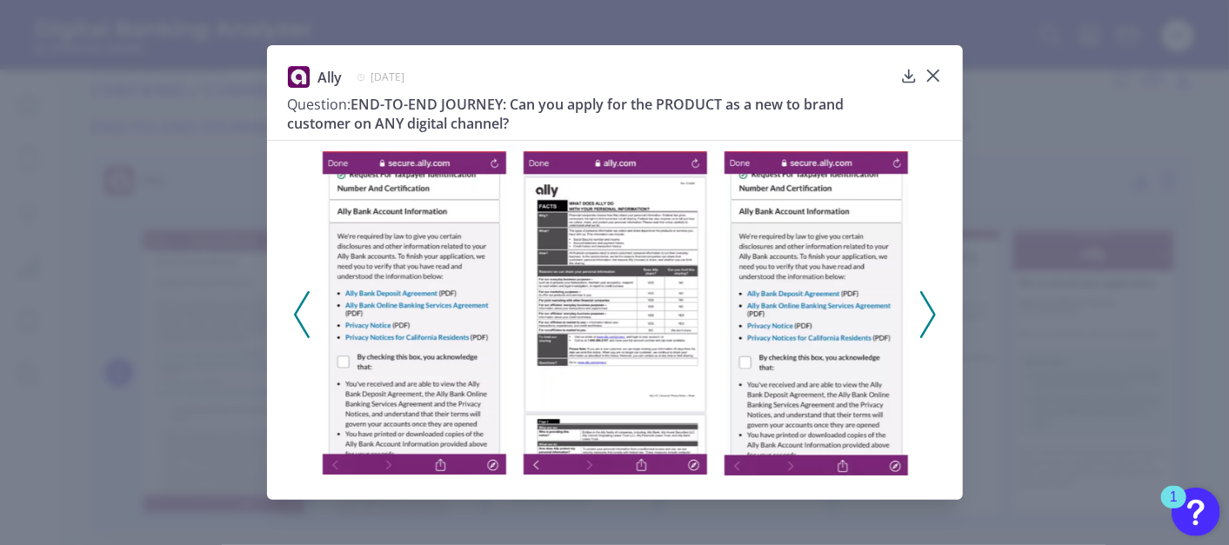
click at [929, 315] on icon at bounding box center [928, 314] width 16 height 47
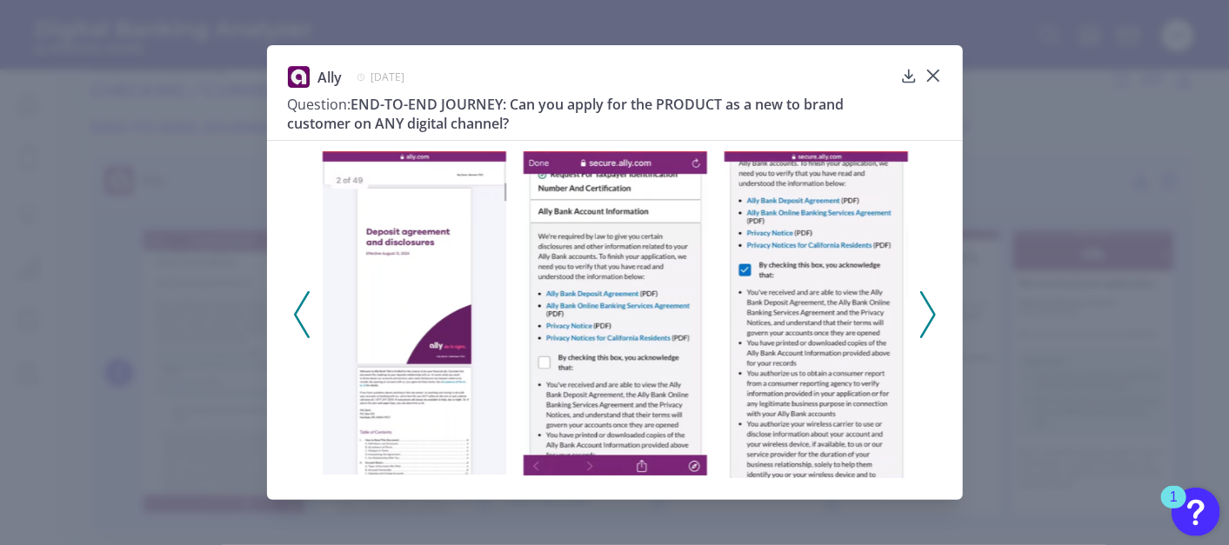
click at [929, 315] on icon at bounding box center [928, 314] width 16 height 47
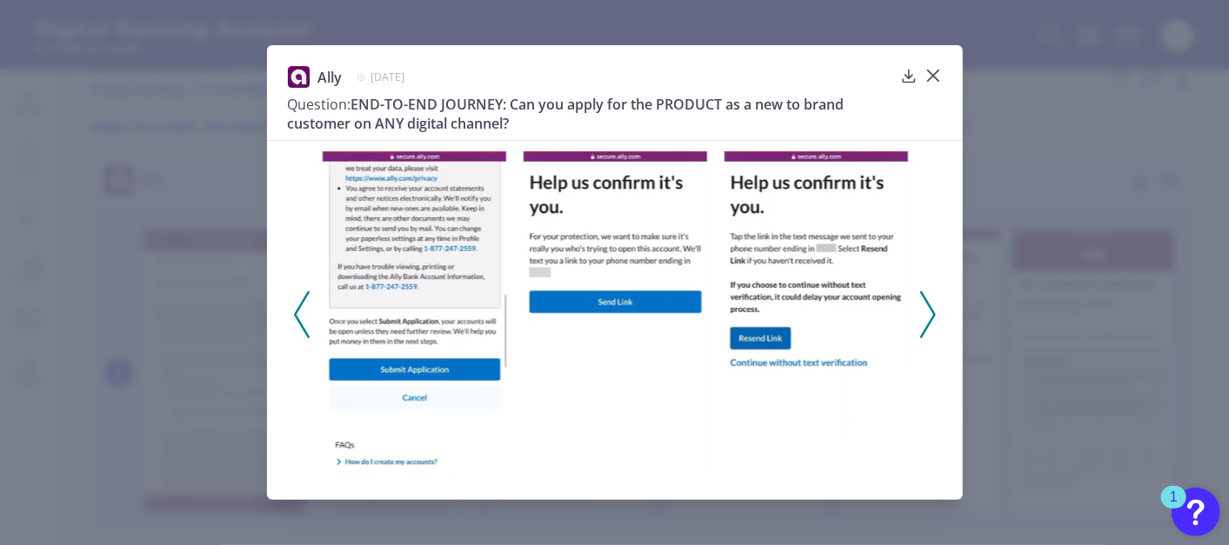
click at [929, 315] on icon at bounding box center [928, 314] width 16 height 47
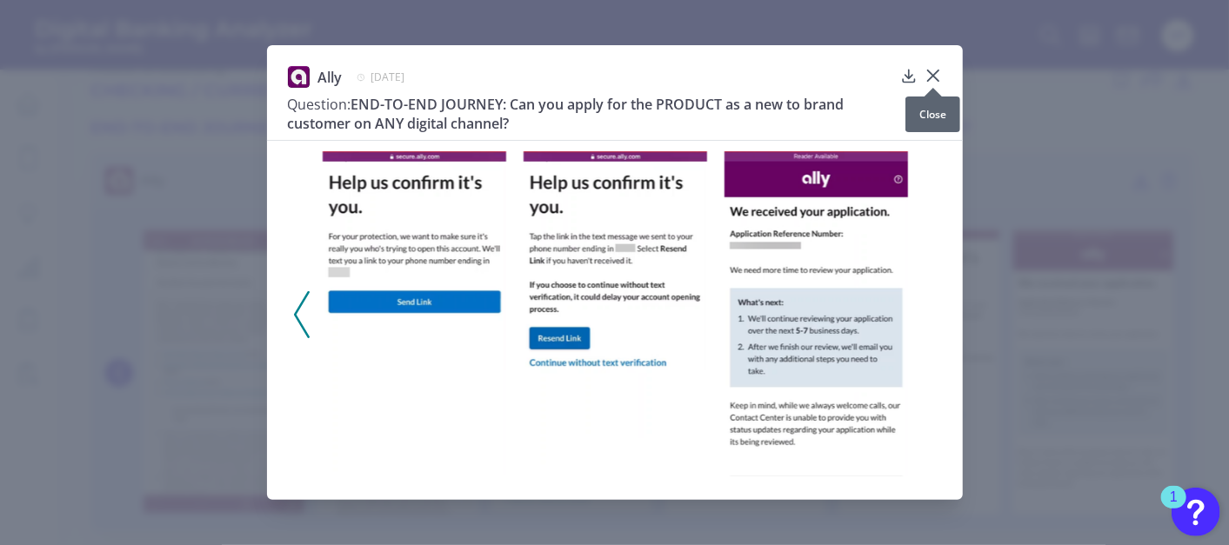
click at [932, 70] on icon at bounding box center [932, 75] width 17 height 17
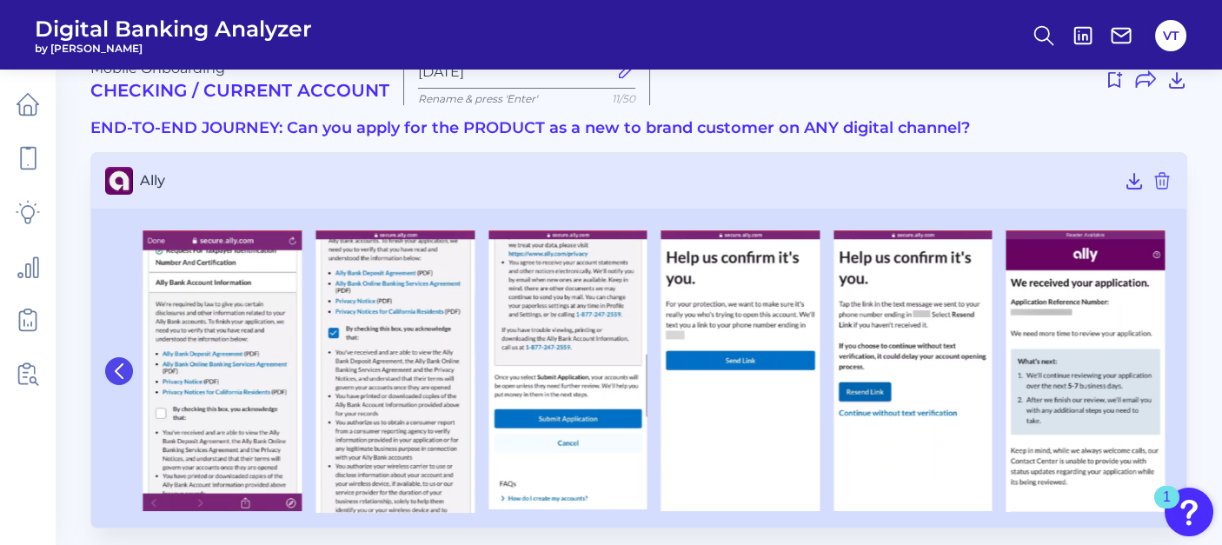
click at [117, 376] on icon at bounding box center [119, 371] width 16 height 16
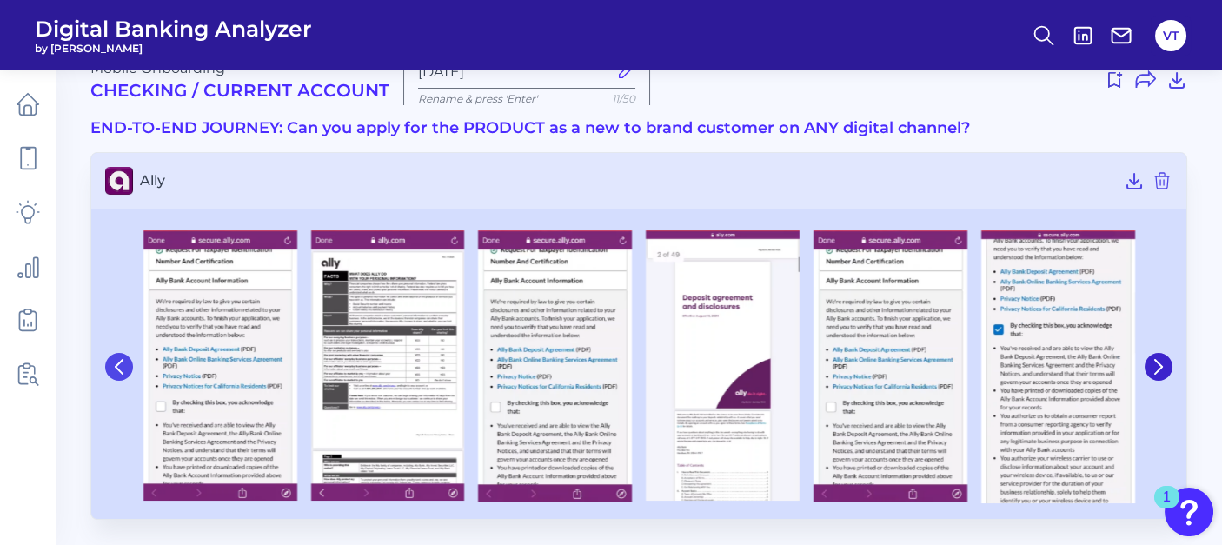
click at [117, 375] on button at bounding box center [119, 367] width 28 height 28
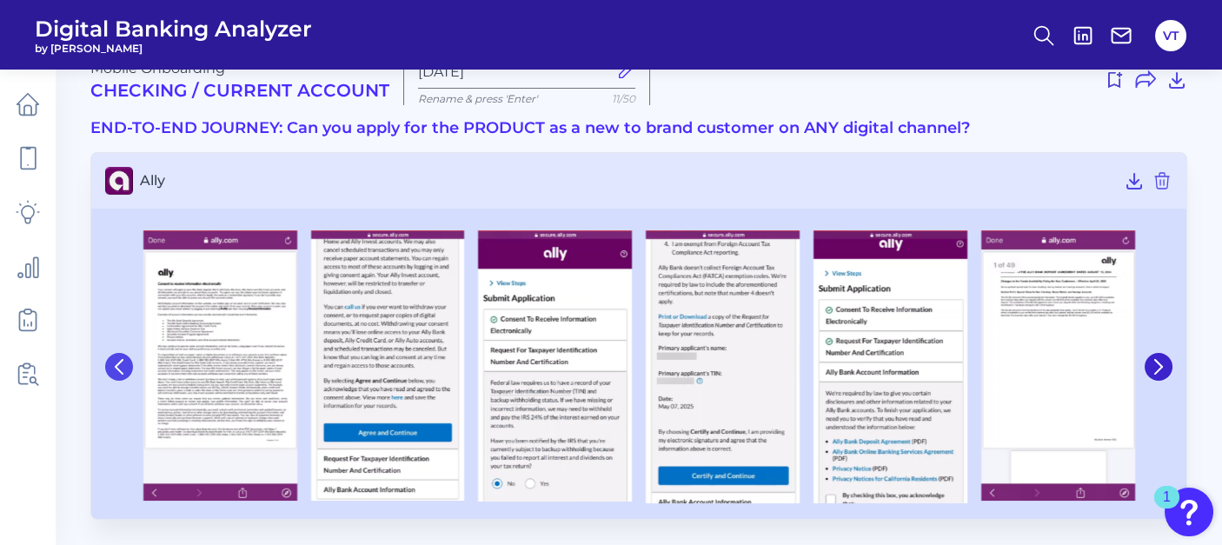
click at [117, 375] on button at bounding box center [119, 367] width 28 height 28
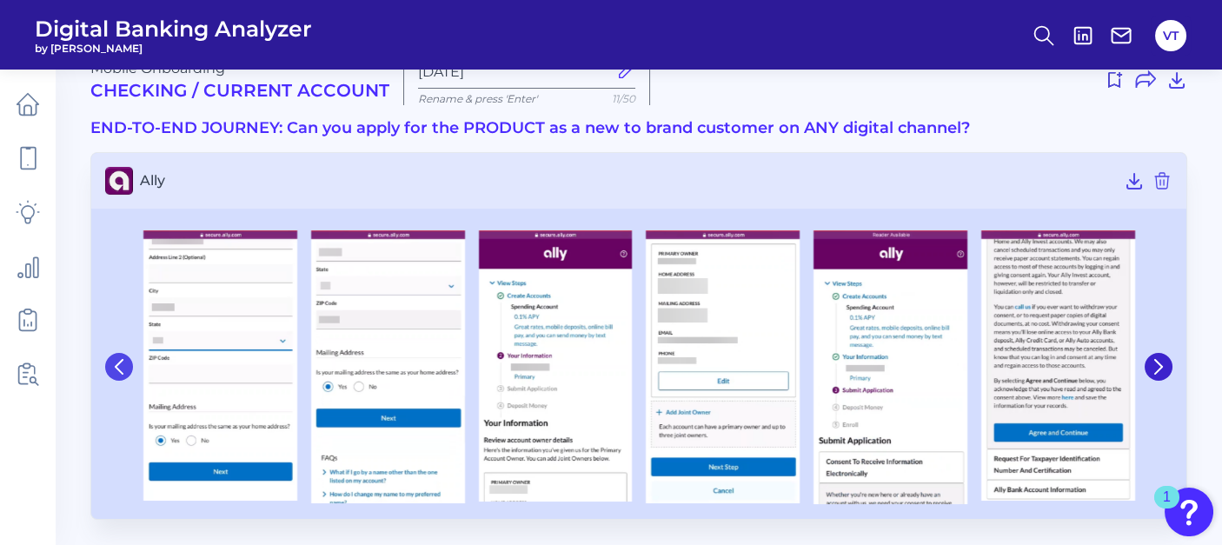
click at [115, 375] on button at bounding box center [119, 367] width 28 height 28
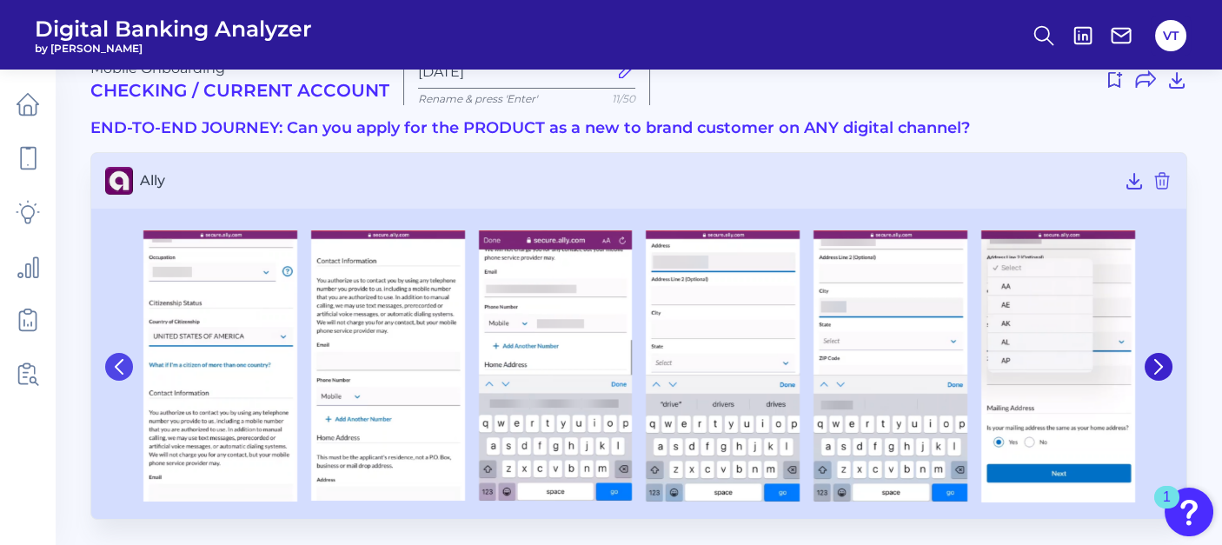
click at [111, 373] on icon at bounding box center [119, 367] width 16 height 16
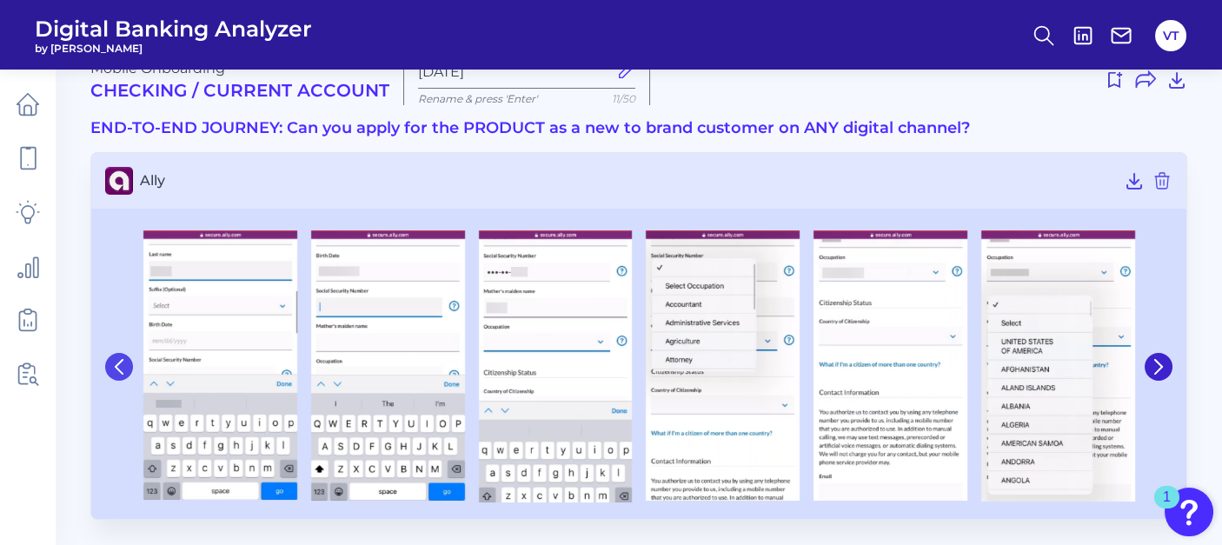
click at [111, 373] on icon at bounding box center [119, 367] width 16 height 16
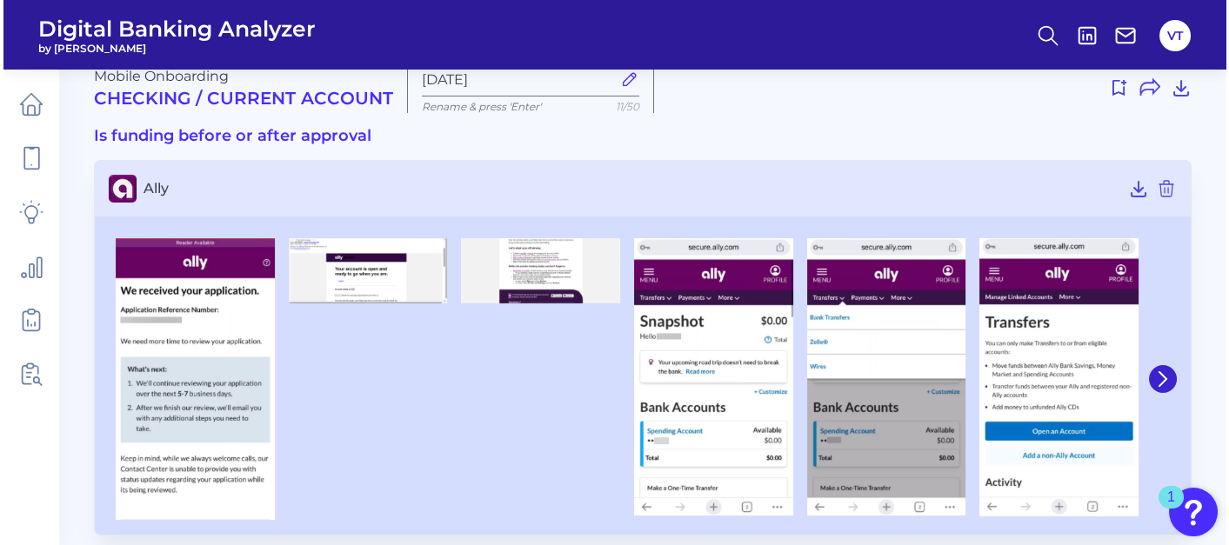
scroll to position [44, 0]
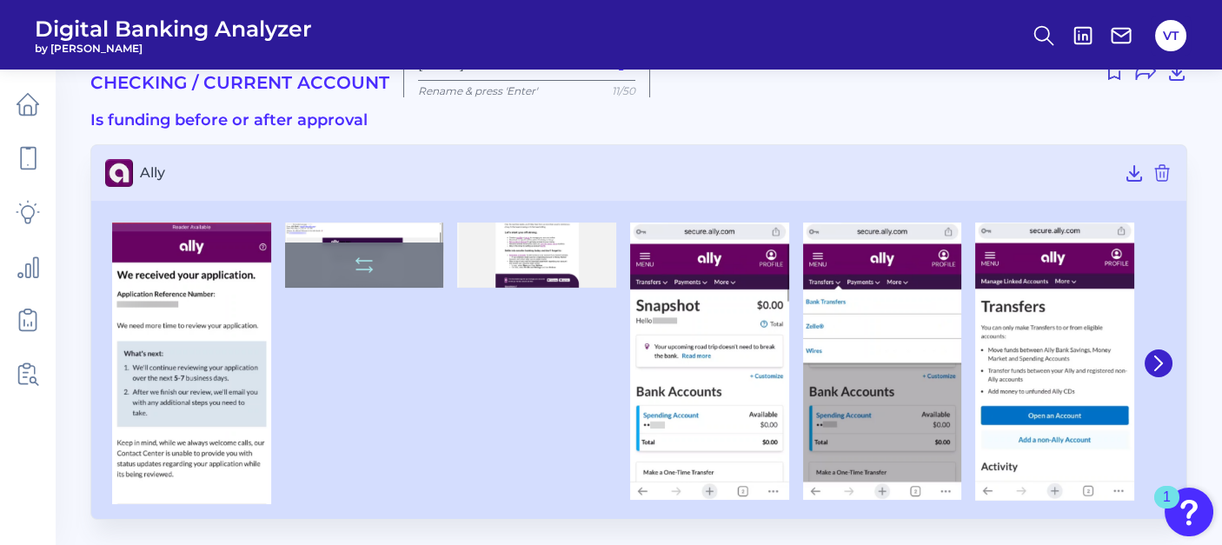
click at [325, 263] on div at bounding box center [364, 265] width 159 height 45
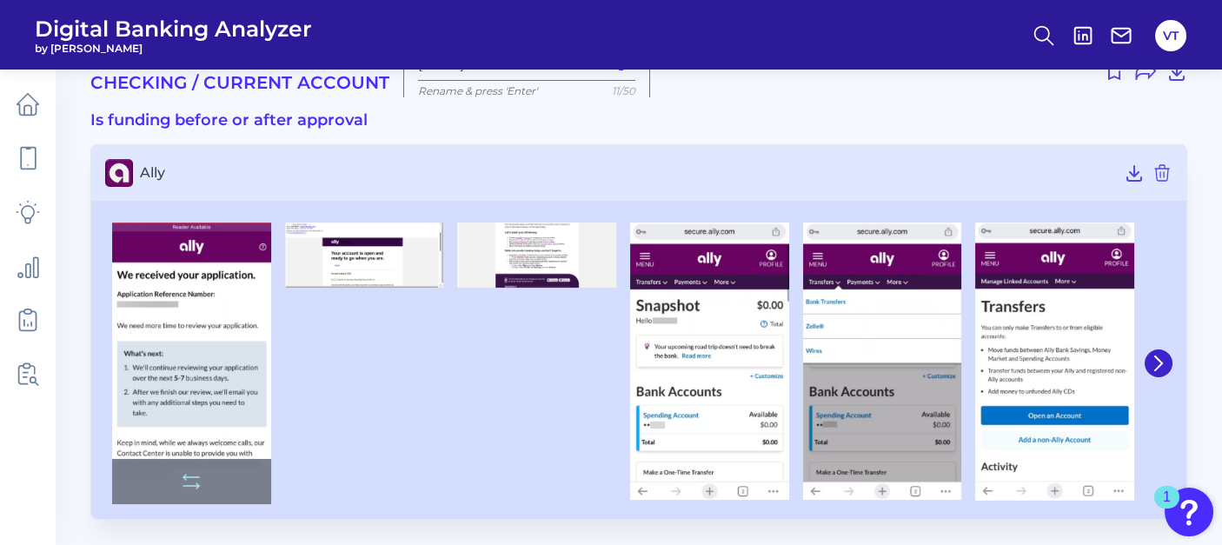
click at [229, 264] on img at bounding box center [191, 364] width 159 height 282
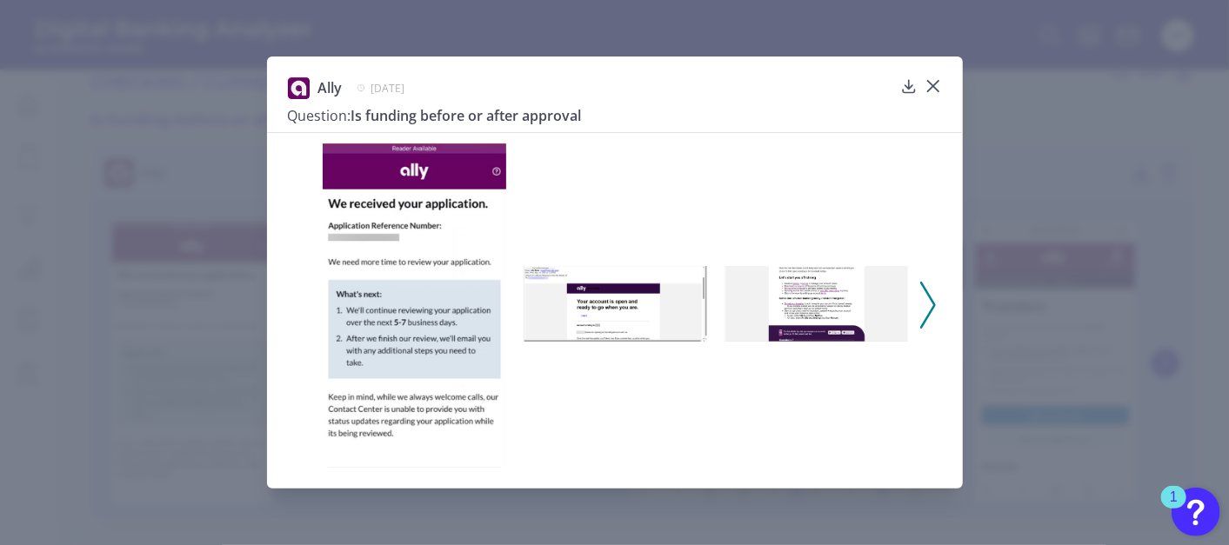
click at [651, 290] on img at bounding box center [614, 304] width 183 height 76
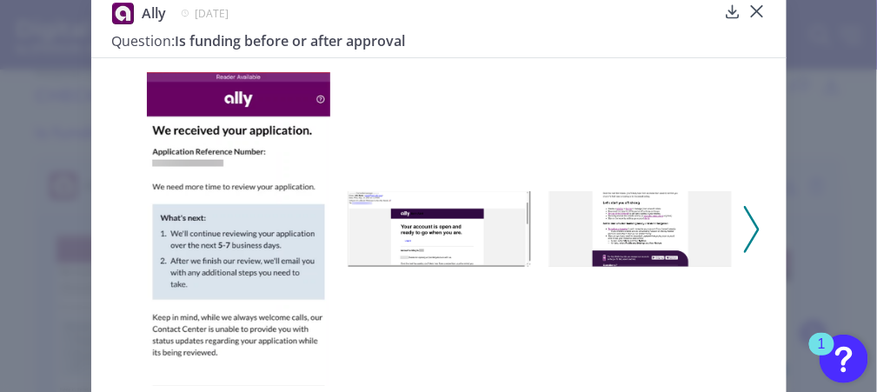
click at [752, 227] on icon at bounding box center [752, 229] width 16 height 47
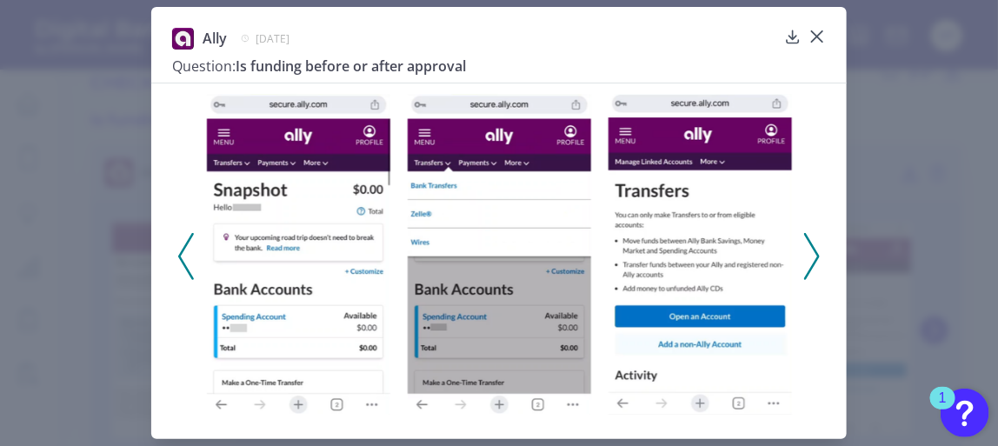
click at [811, 259] on icon at bounding box center [812, 256] width 16 height 47
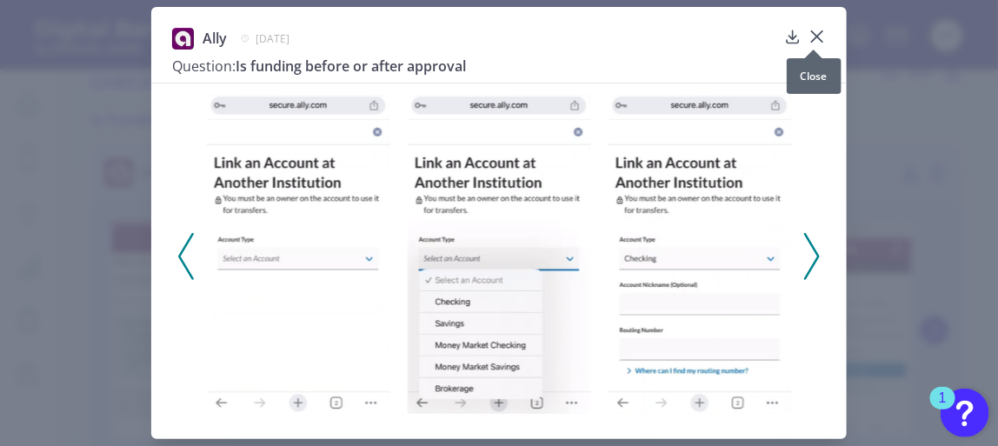
click at [815, 36] on icon at bounding box center [817, 36] width 10 height 10
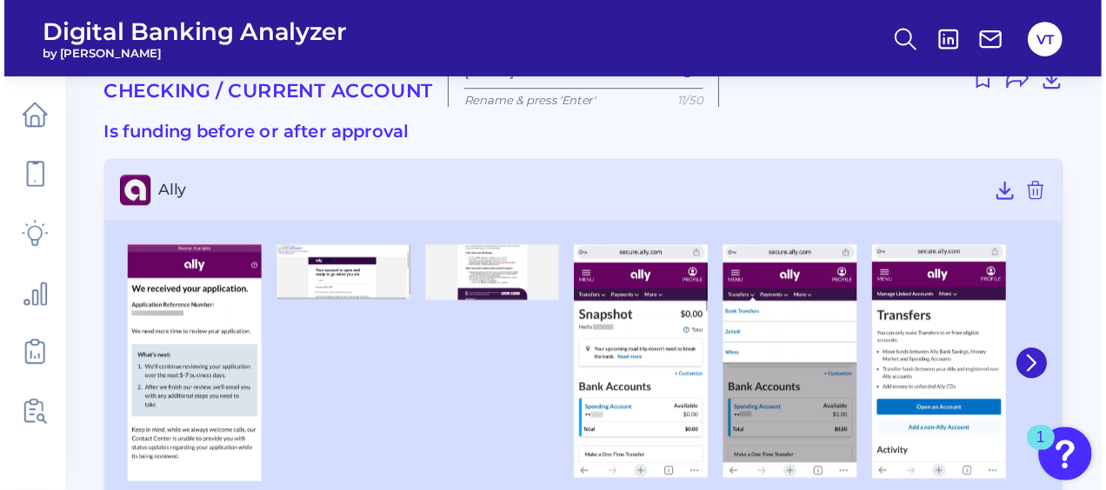
scroll to position [32, 0]
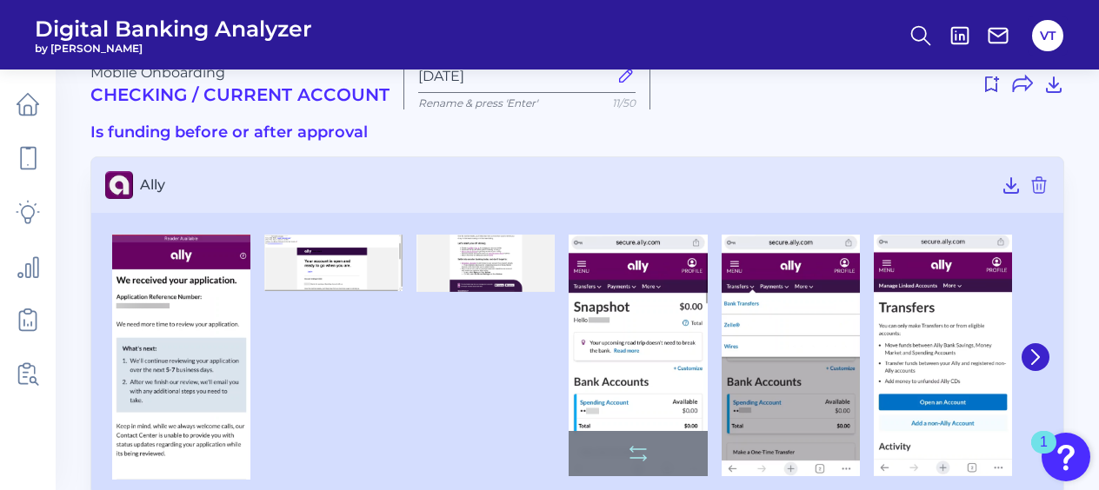
click at [644, 337] on img at bounding box center [638, 356] width 138 height 242
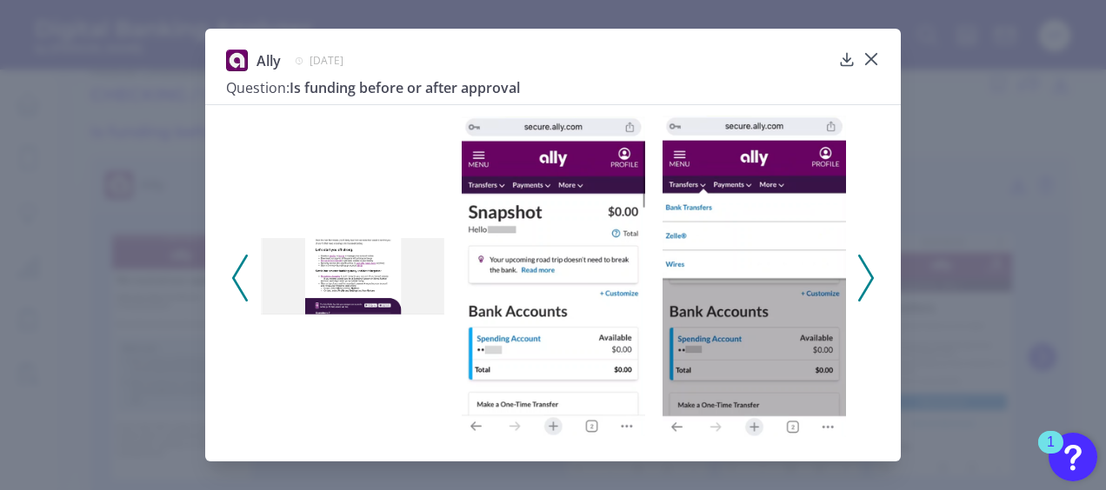
click at [871, 280] on polyline at bounding box center [865, 278] width 13 height 44
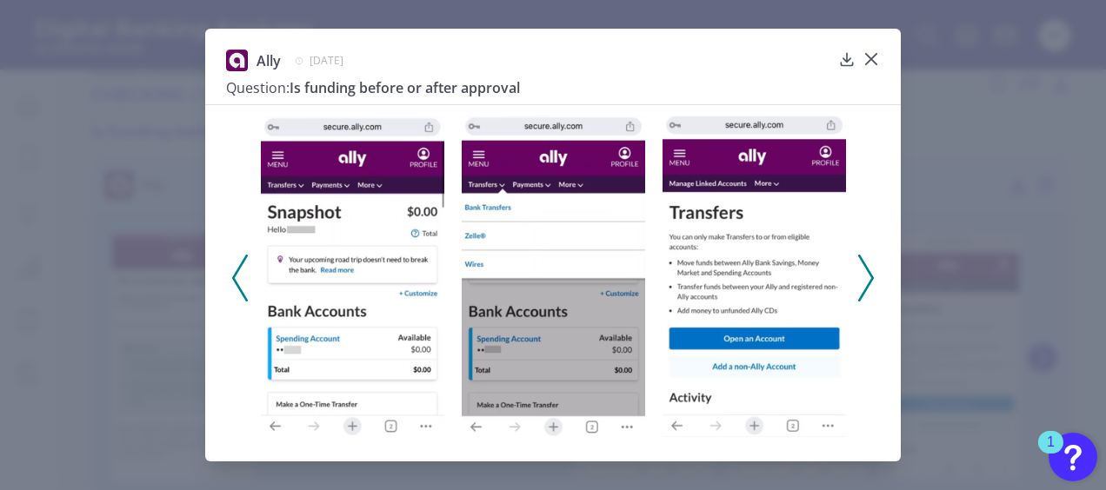
click at [871, 280] on polyline at bounding box center [865, 278] width 13 height 44
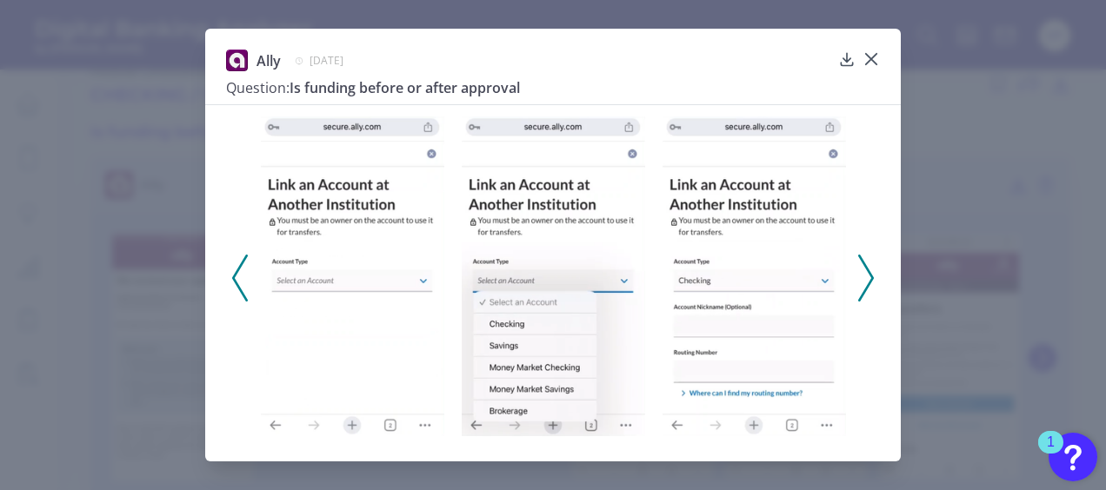
click at [567, 239] on img at bounding box center [553, 276] width 183 height 319
click at [867, 275] on icon at bounding box center [866, 278] width 16 height 47
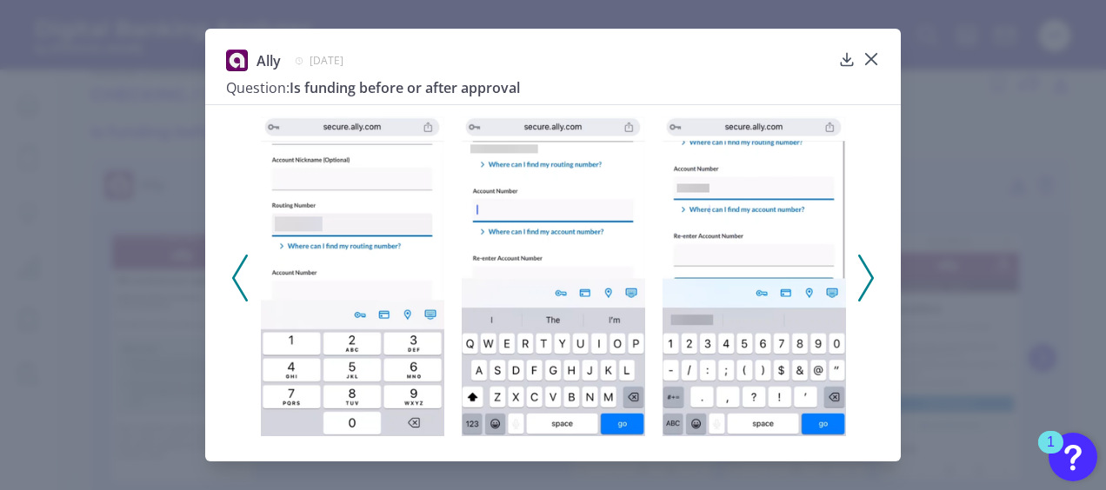
click at [863, 274] on icon at bounding box center [866, 278] width 16 height 47
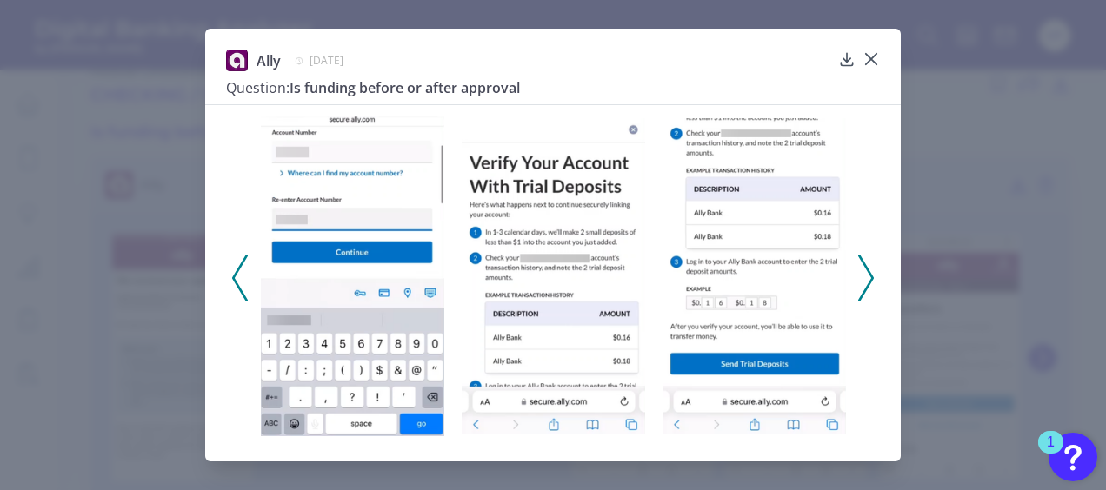
click at [866, 283] on icon at bounding box center [866, 278] width 16 height 47
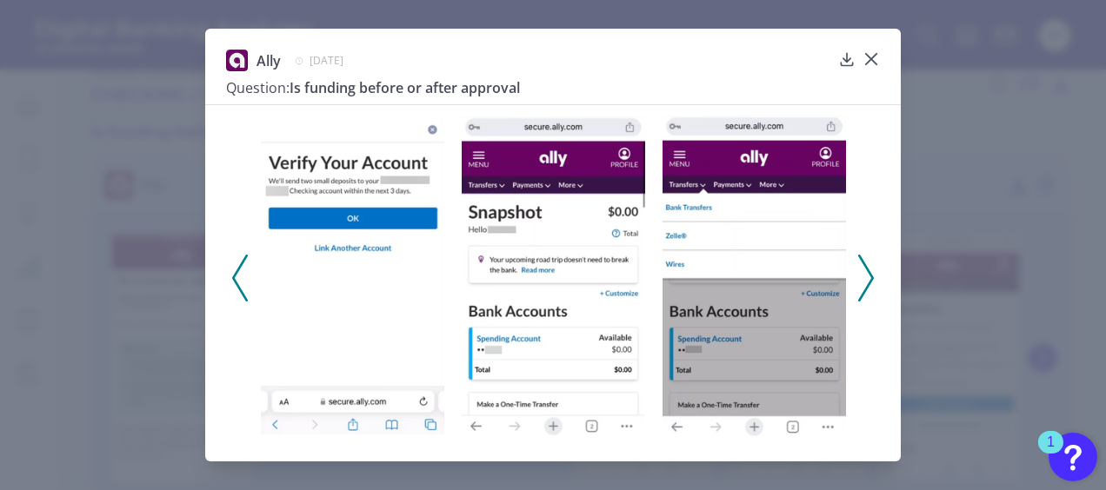
click at [340, 186] on img at bounding box center [352, 276] width 183 height 317
click at [871, 280] on polyline at bounding box center [865, 278] width 13 height 44
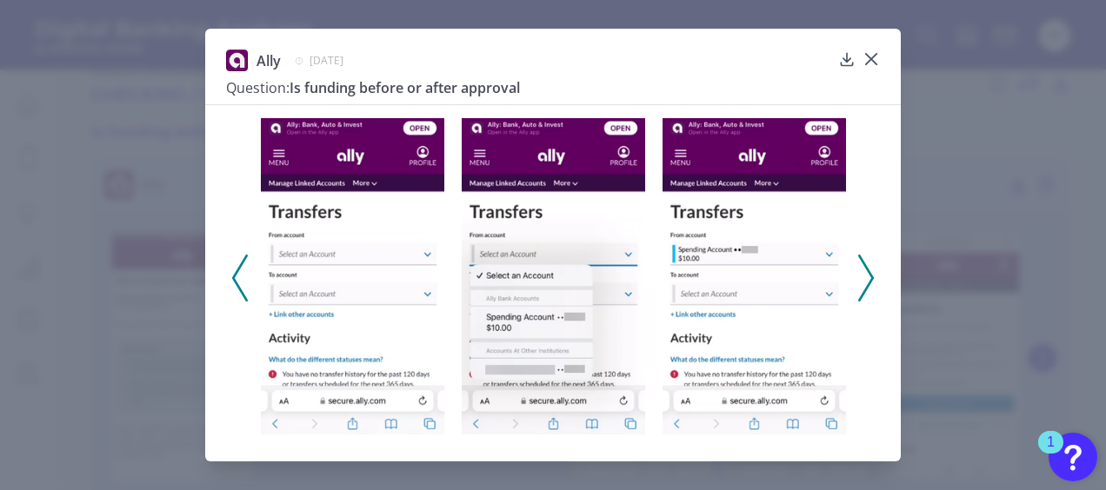
drag, startPoint x: 397, startPoint y: 263, endPoint x: 354, endPoint y: 263, distance: 43.5
click at [396, 263] on img at bounding box center [352, 276] width 183 height 316
click at [336, 260] on img at bounding box center [352, 276] width 183 height 316
click at [367, 263] on img at bounding box center [352, 276] width 183 height 316
click at [870, 273] on polyline at bounding box center [865, 278] width 13 height 44
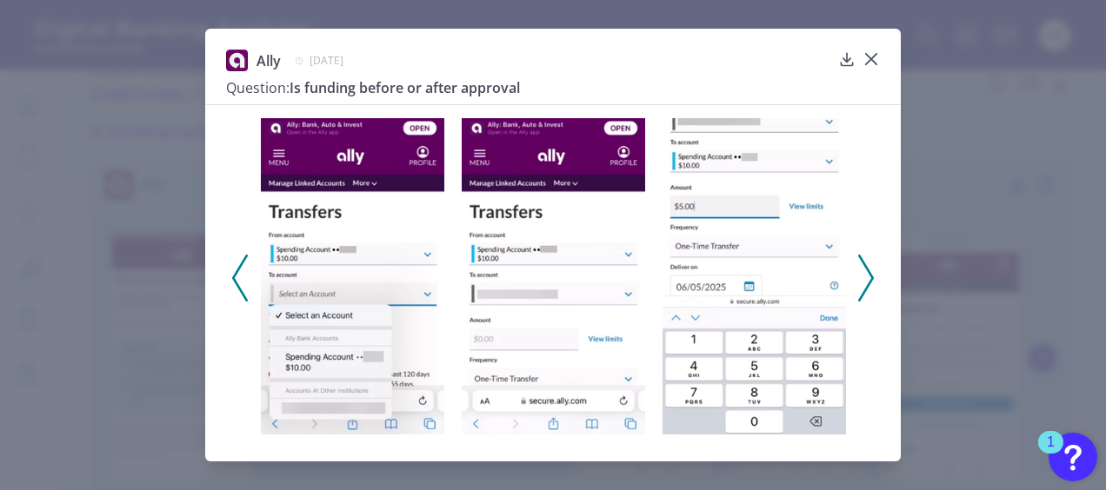
click at [870, 273] on polyline at bounding box center [865, 278] width 13 height 44
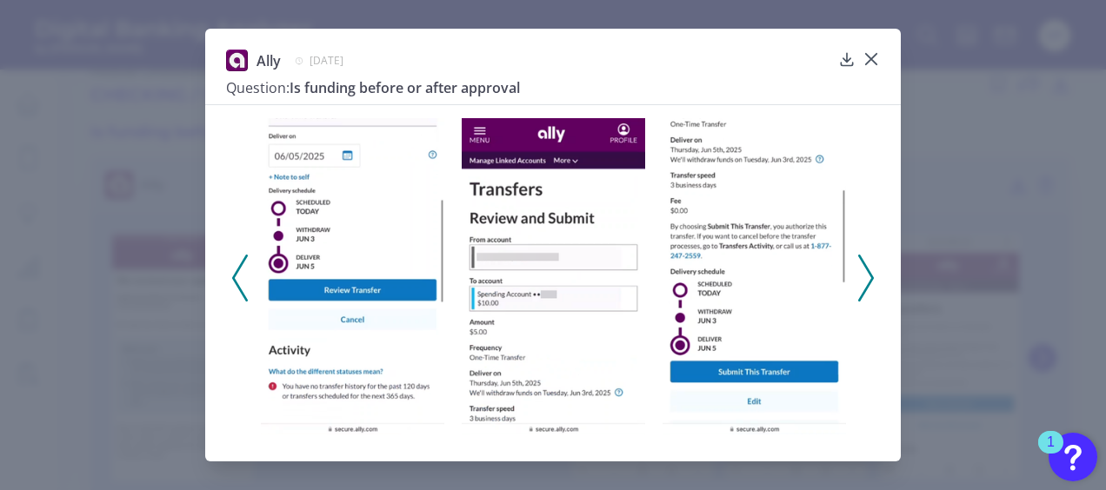
click at [870, 273] on polyline at bounding box center [865, 278] width 13 height 44
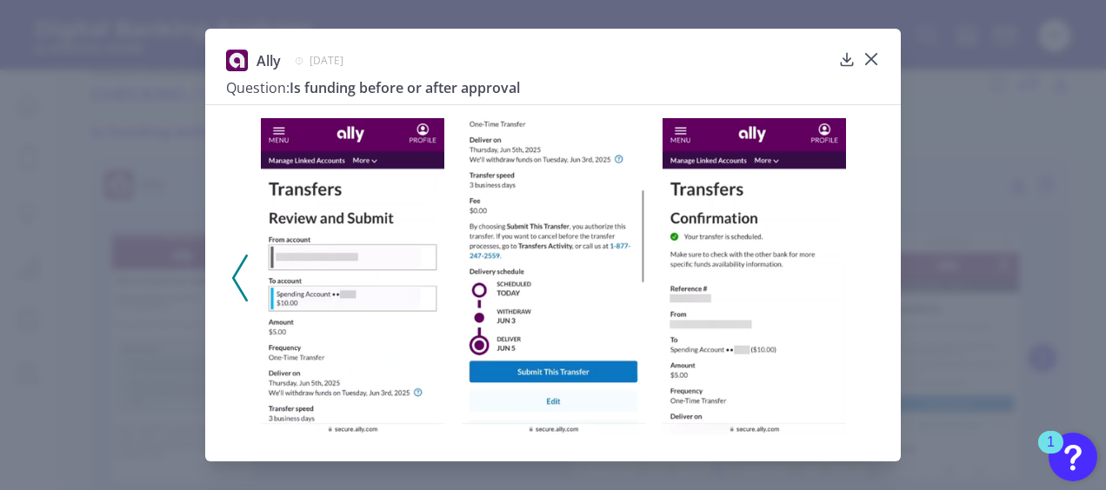
click at [243, 287] on icon at bounding box center [240, 278] width 16 height 47
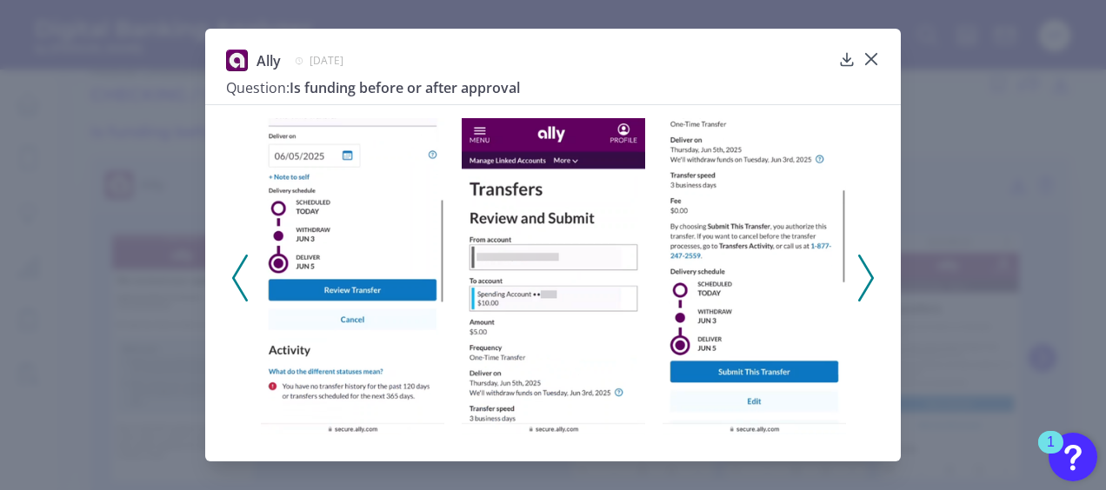
click at [237, 291] on icon at bounding box center [240, 278] width 16 height 47
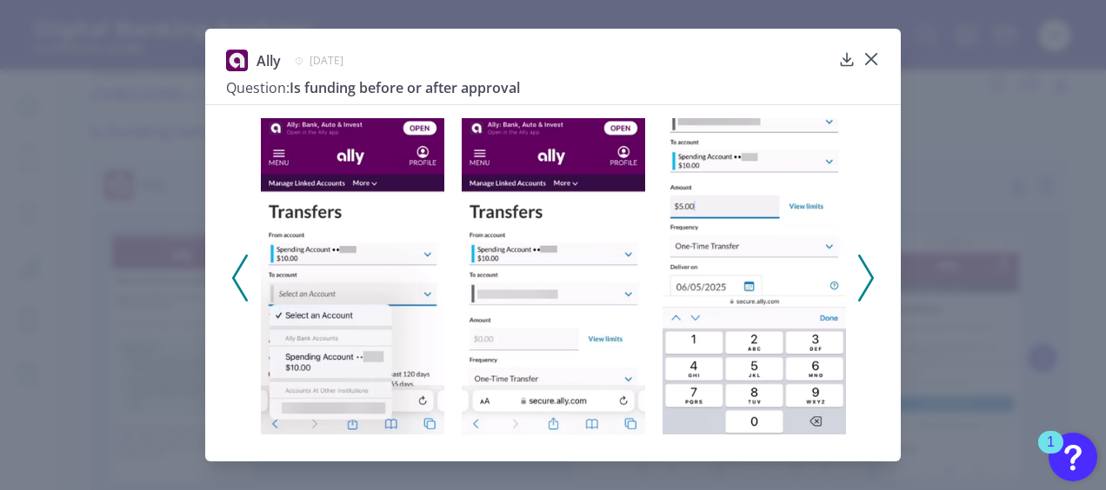
click at [237, 291] on icon at bounding box center [240, 278] width 16 height 47
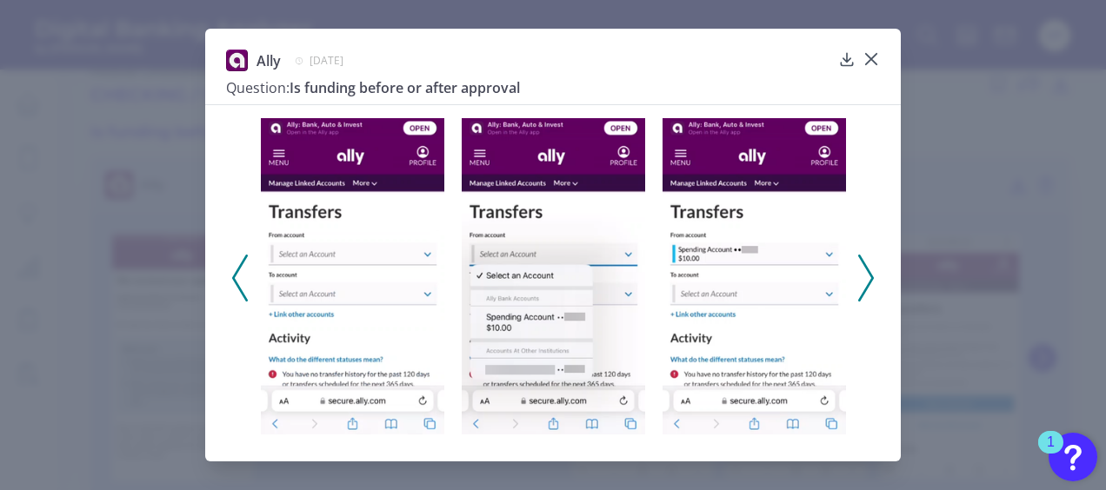
click at [237, 291] on icon at bounding box center [240, 278] width 16 height 47
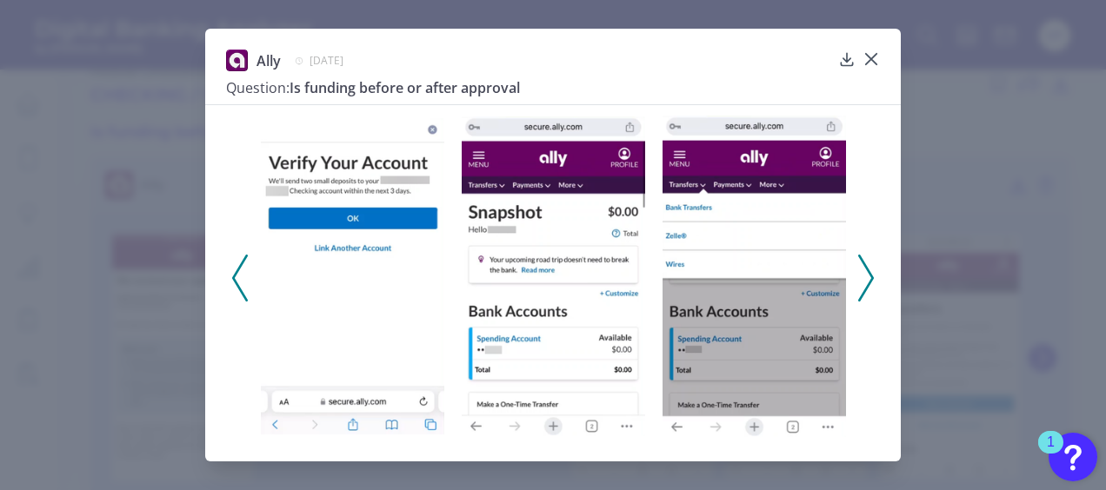
click at [237, 291] on icon at bounding box center [240, 278] width 16 height 47
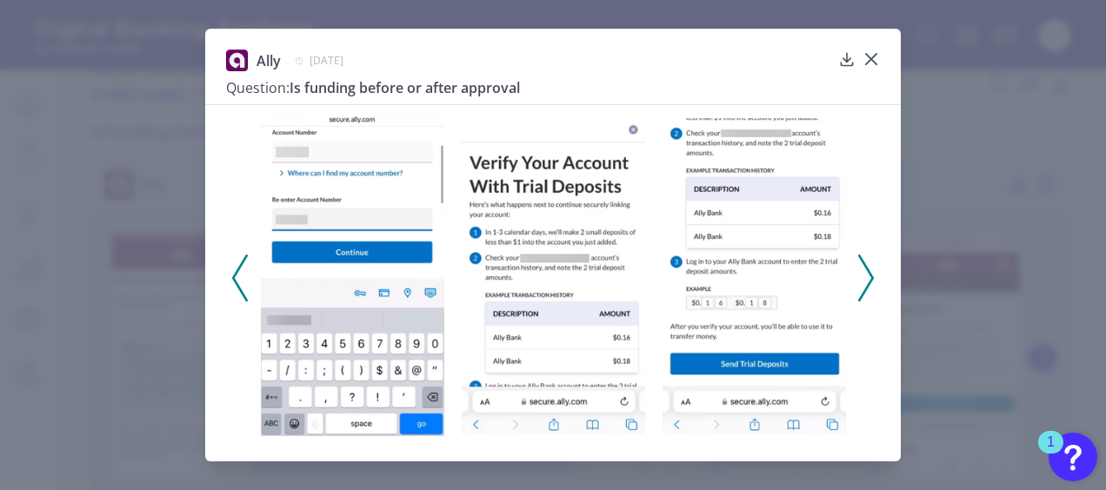
click at [237, 291] on icon at bounding box center [240, 278] width 16 height 47
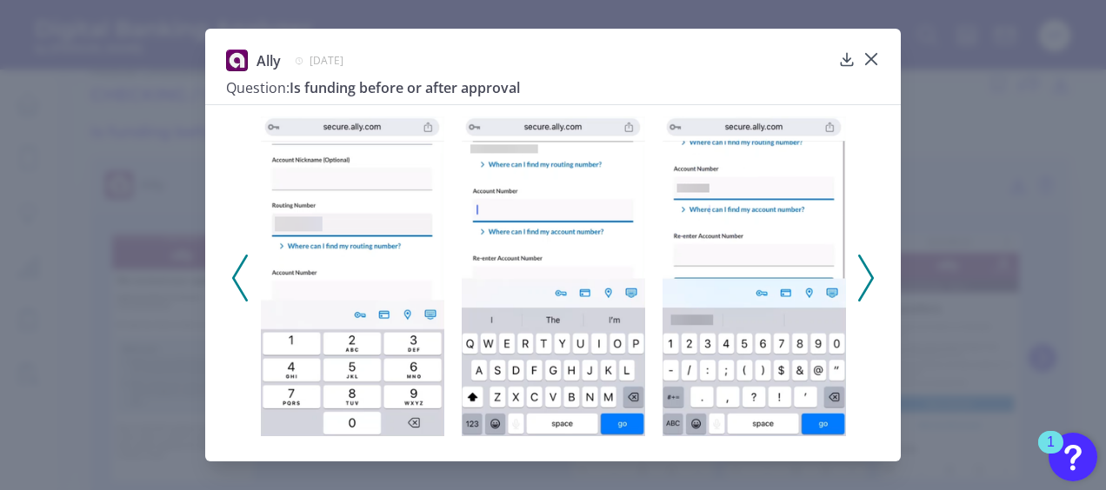
click at [237, 291] on icon at bounding box center [240, 278] width 16 height 47
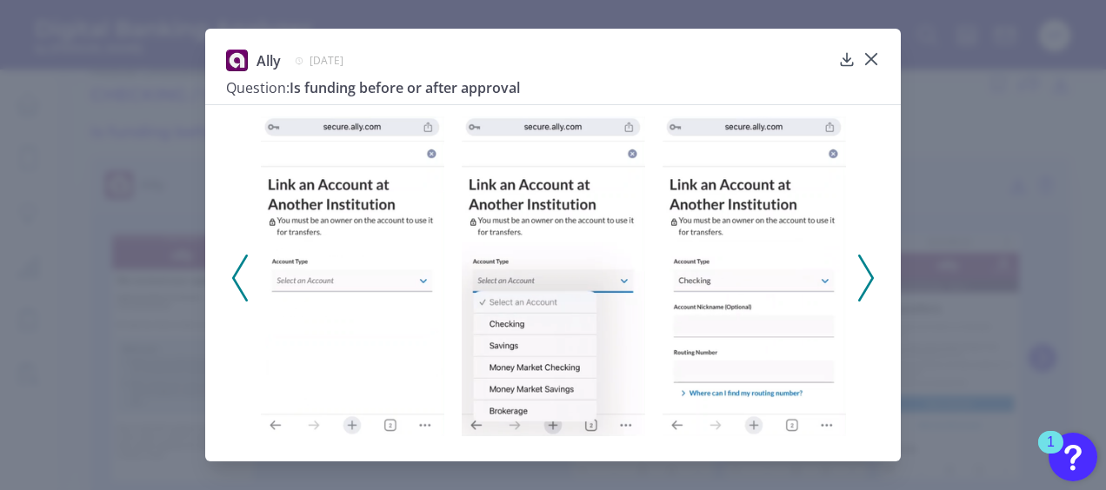
click at [237, 291] on icon at bounding box center [240, 278] width 16 height 47
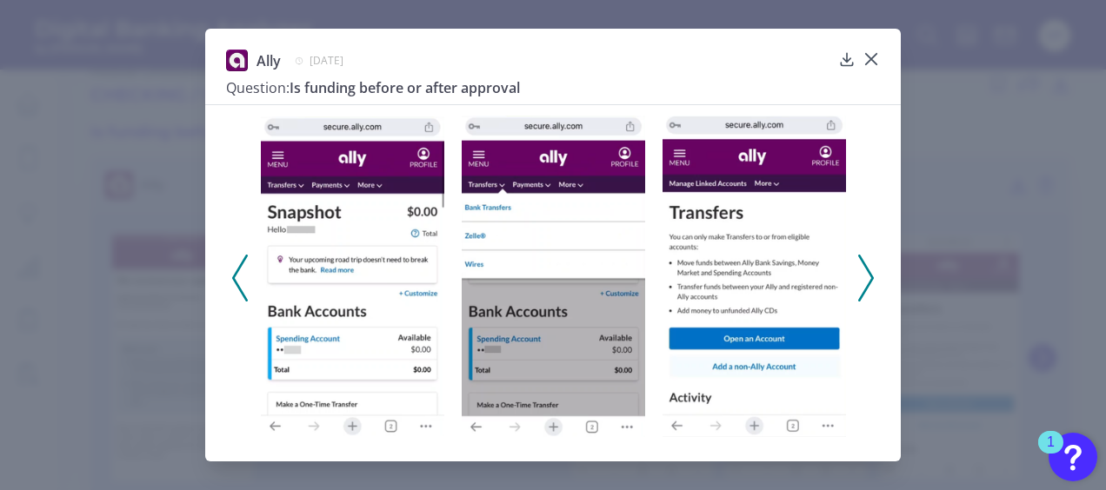
click at [237, 291] on icon at bounding box center [240, 278] width 16 height 47
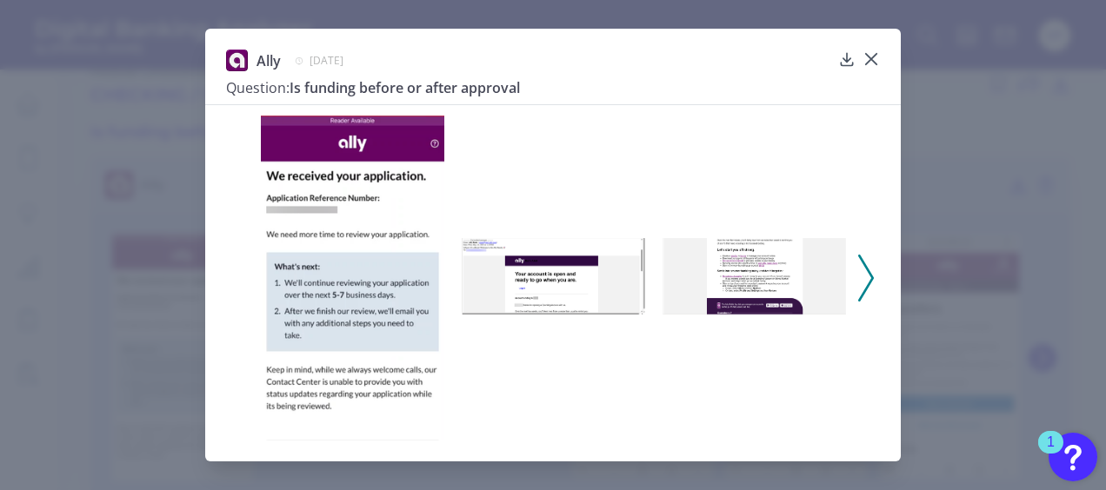
click at [346, 226] on img at bounding box center [352, 278] width 183 height 325
